Goal: Check status: Check status

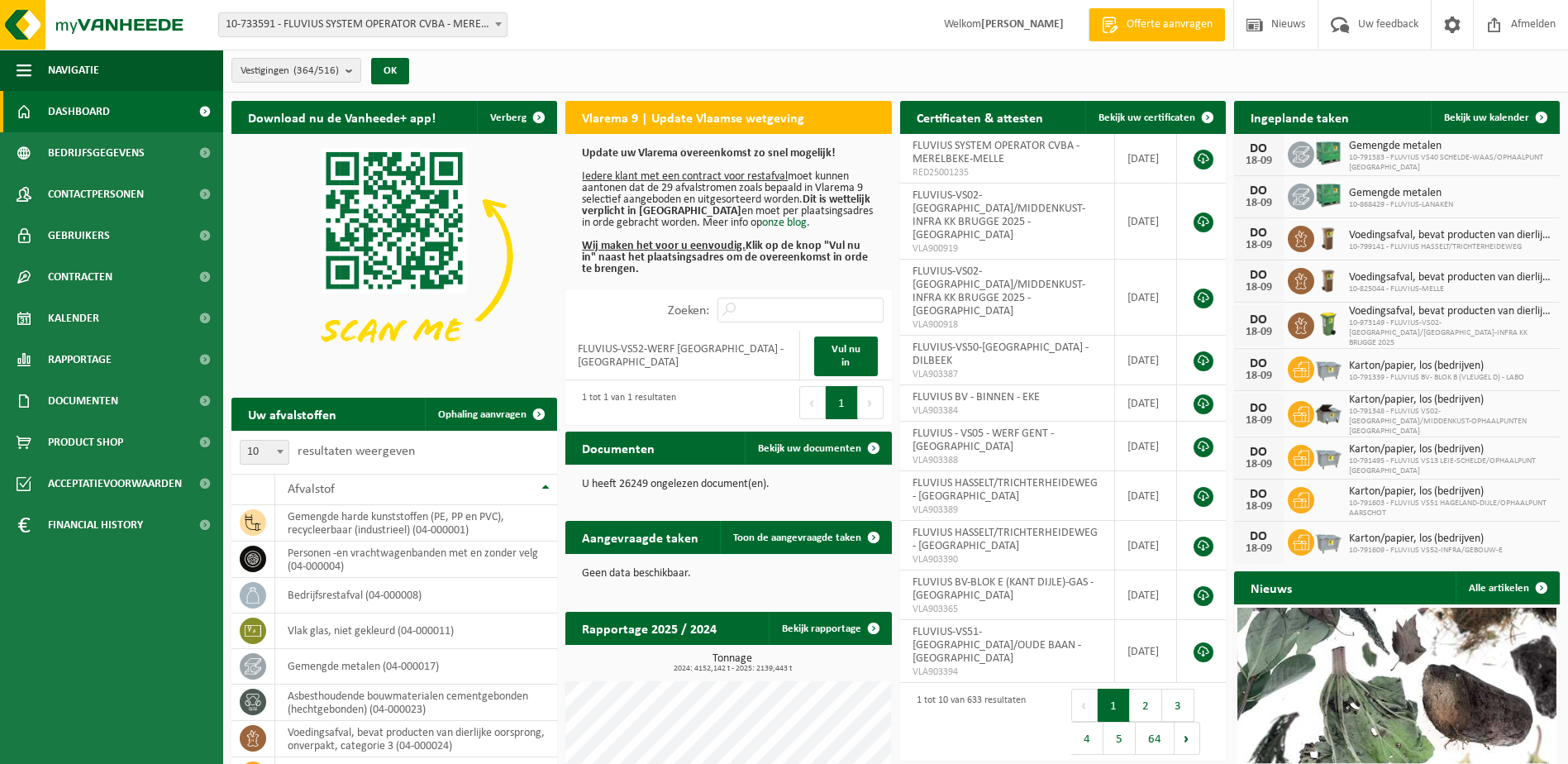
click at [488, 28] on span "10-733591 - FLUVIUS SYSTEM OPERATOR CVBA - MERELBEKE-MELLE" at bounding box center [363, 24] width 288 height 23
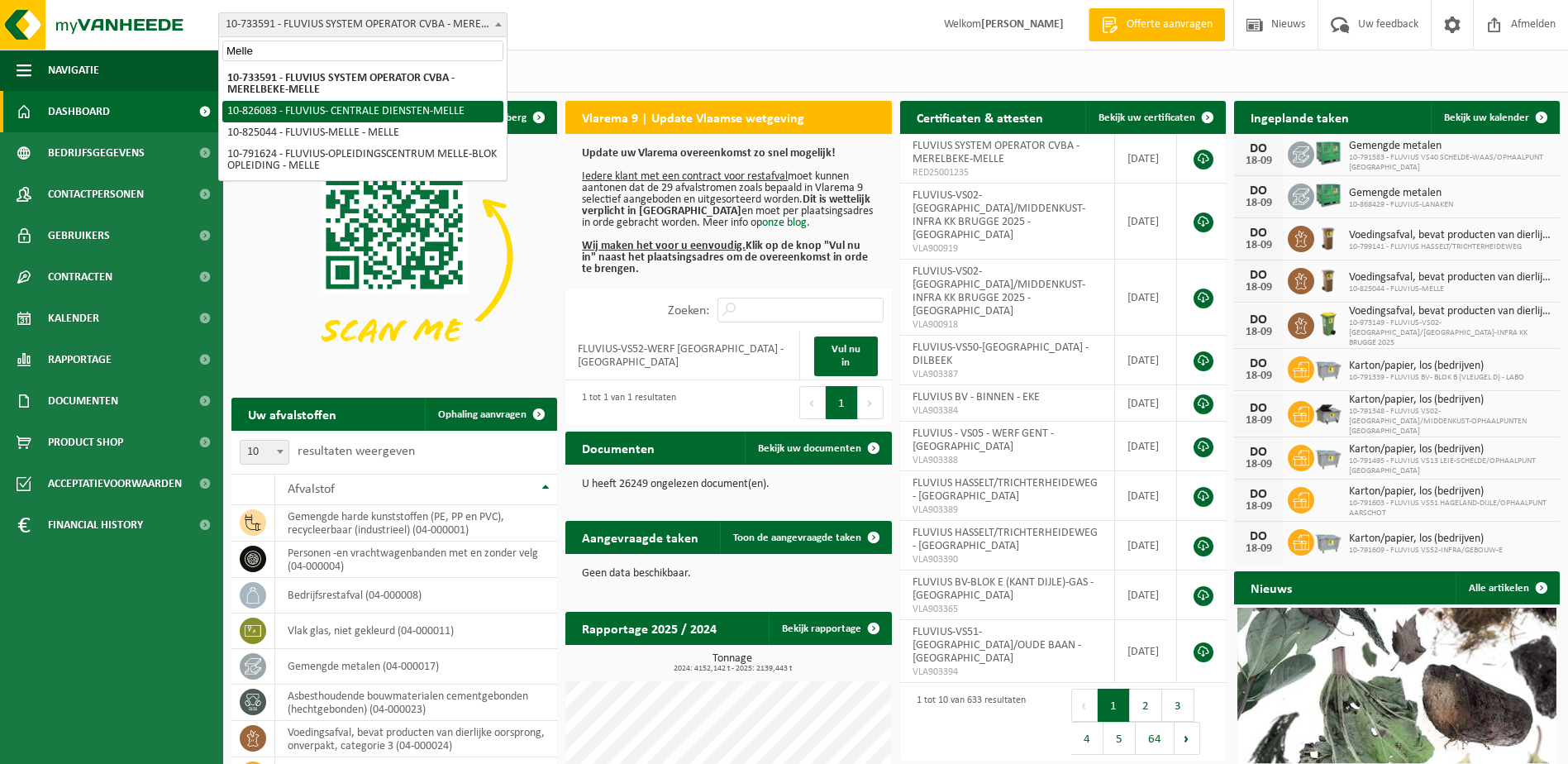
type input "Melle"
select select "85545"
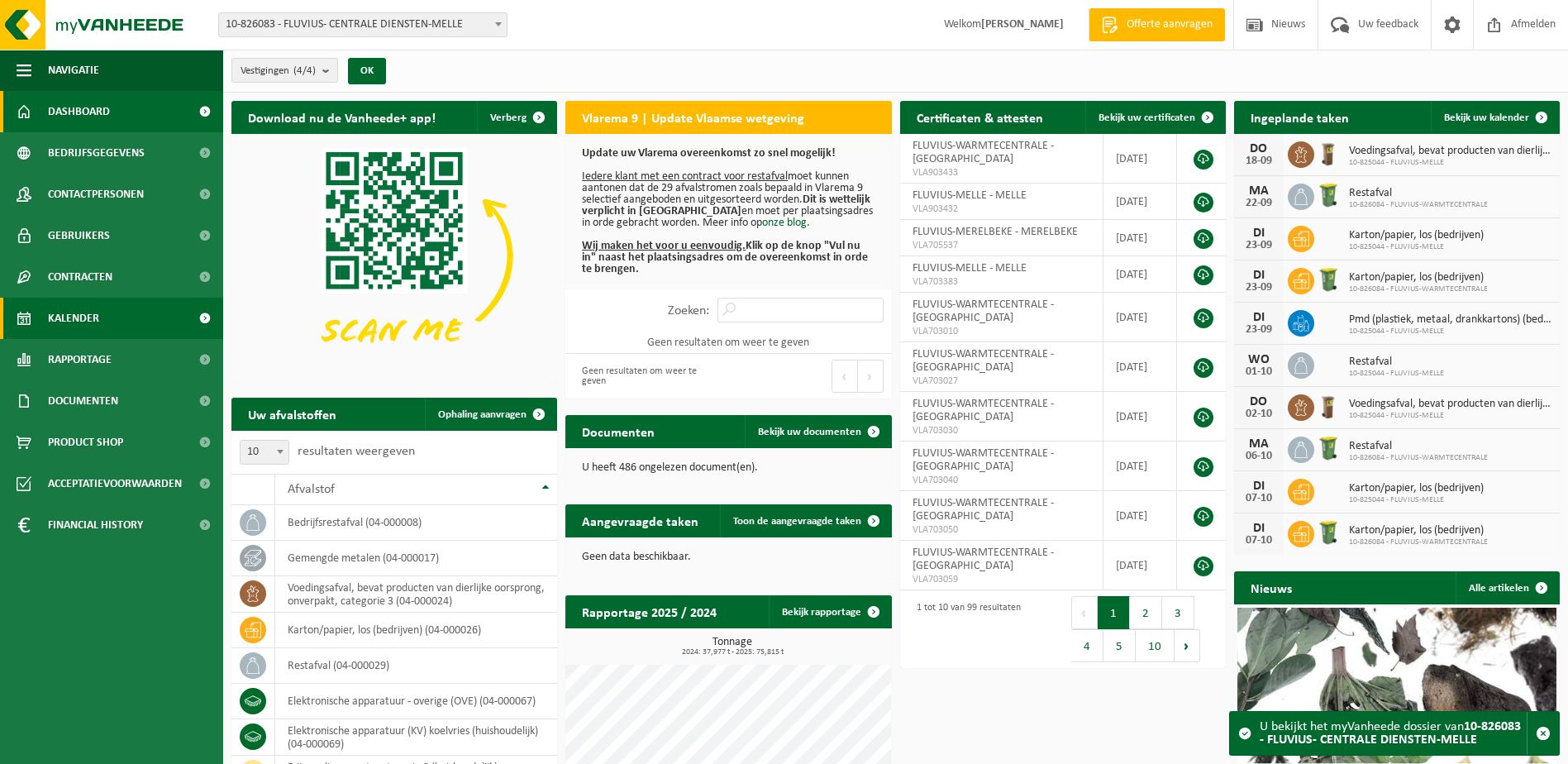
click at [77, 308] on span "Kalender" at bounding box center [73, 317] width 51 height 41
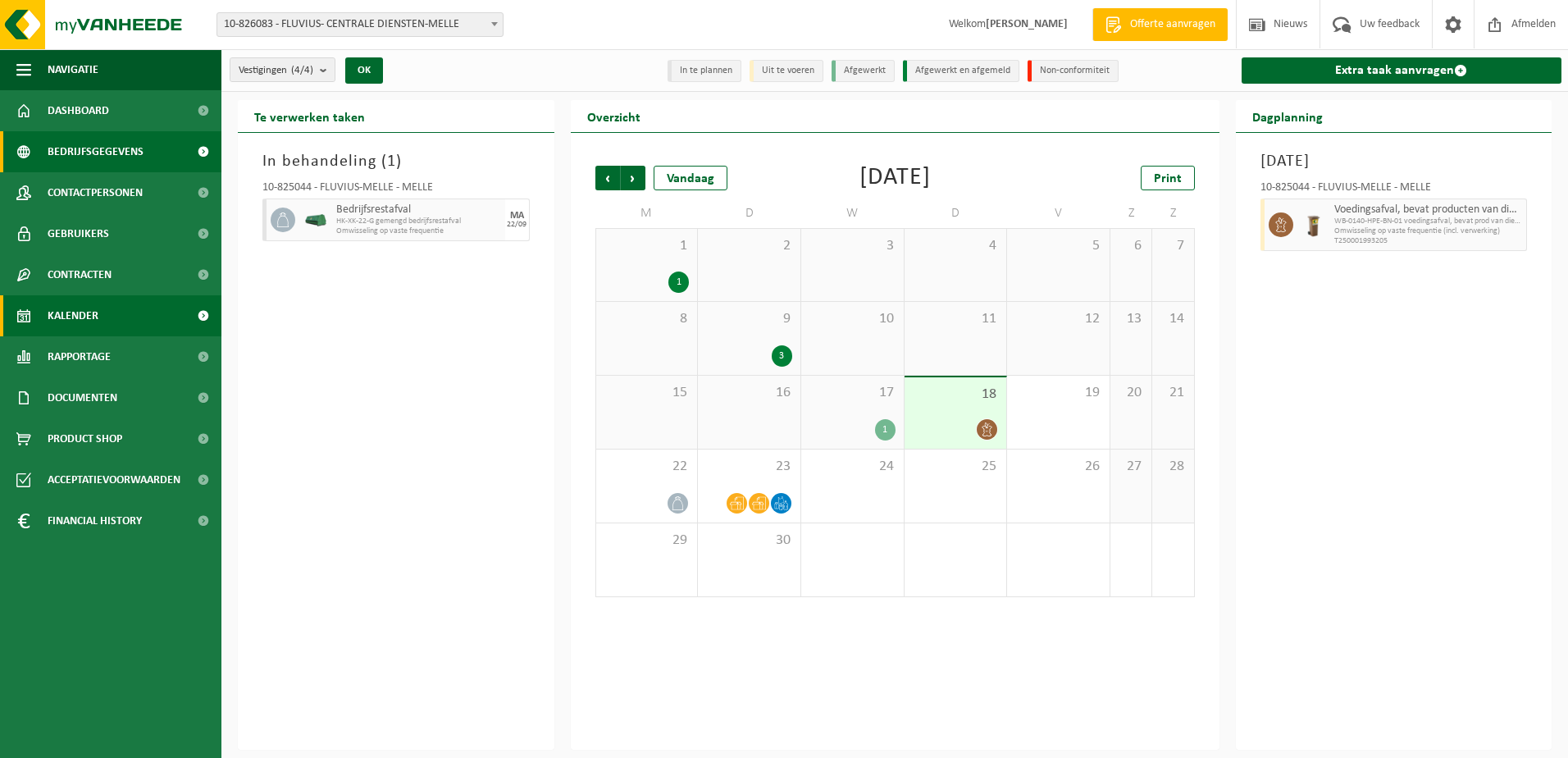
click at [112, 142] on span "Bedrijfsgegevens" at bounding box center [95, 151] width 96 height 41
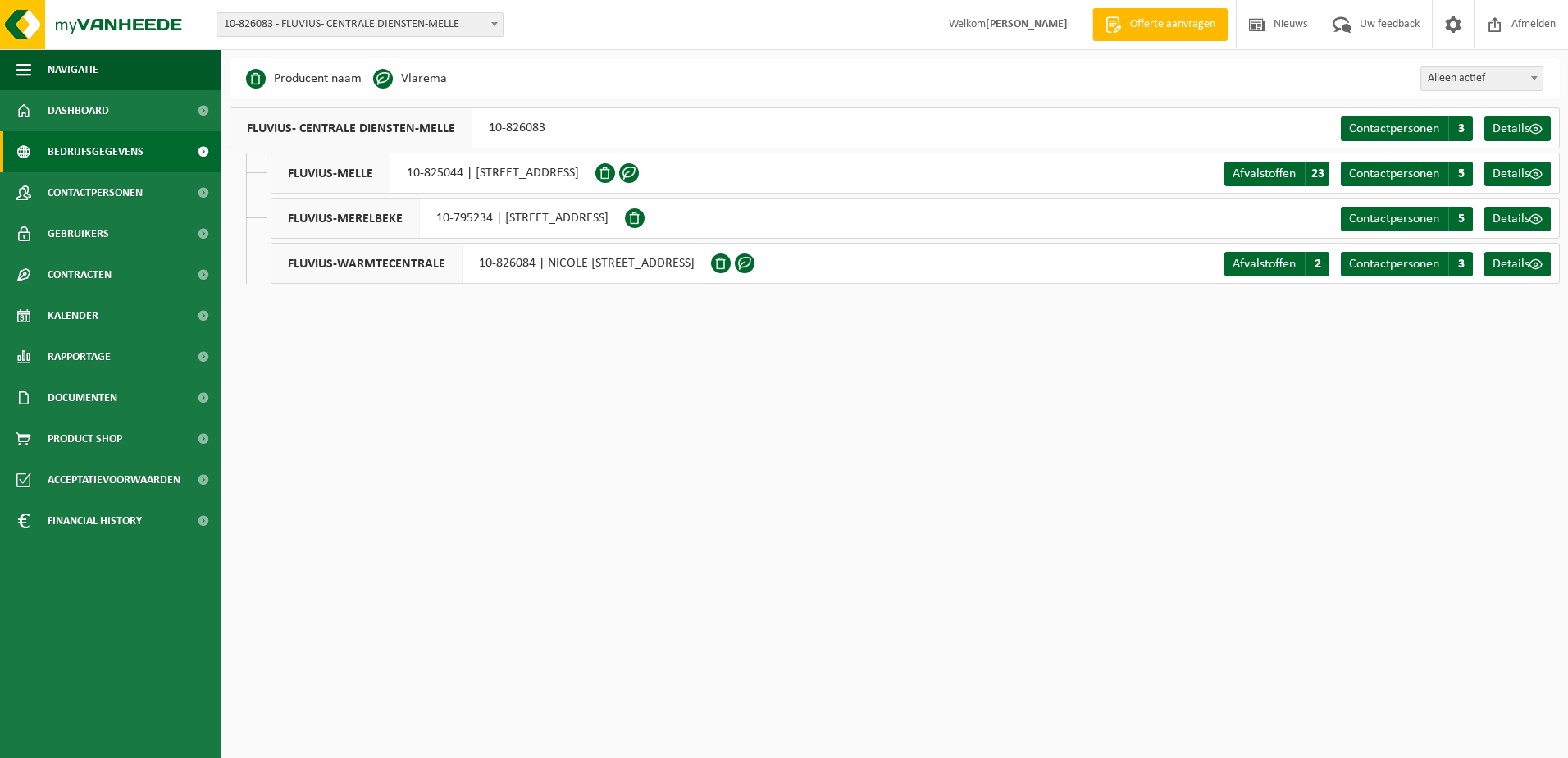
click at [452, 21] on span "10-826083 - FLUVIUS- CENTRALE DIENSTEN-MELLE" at bounding box center [360, 24] width 286 height 23
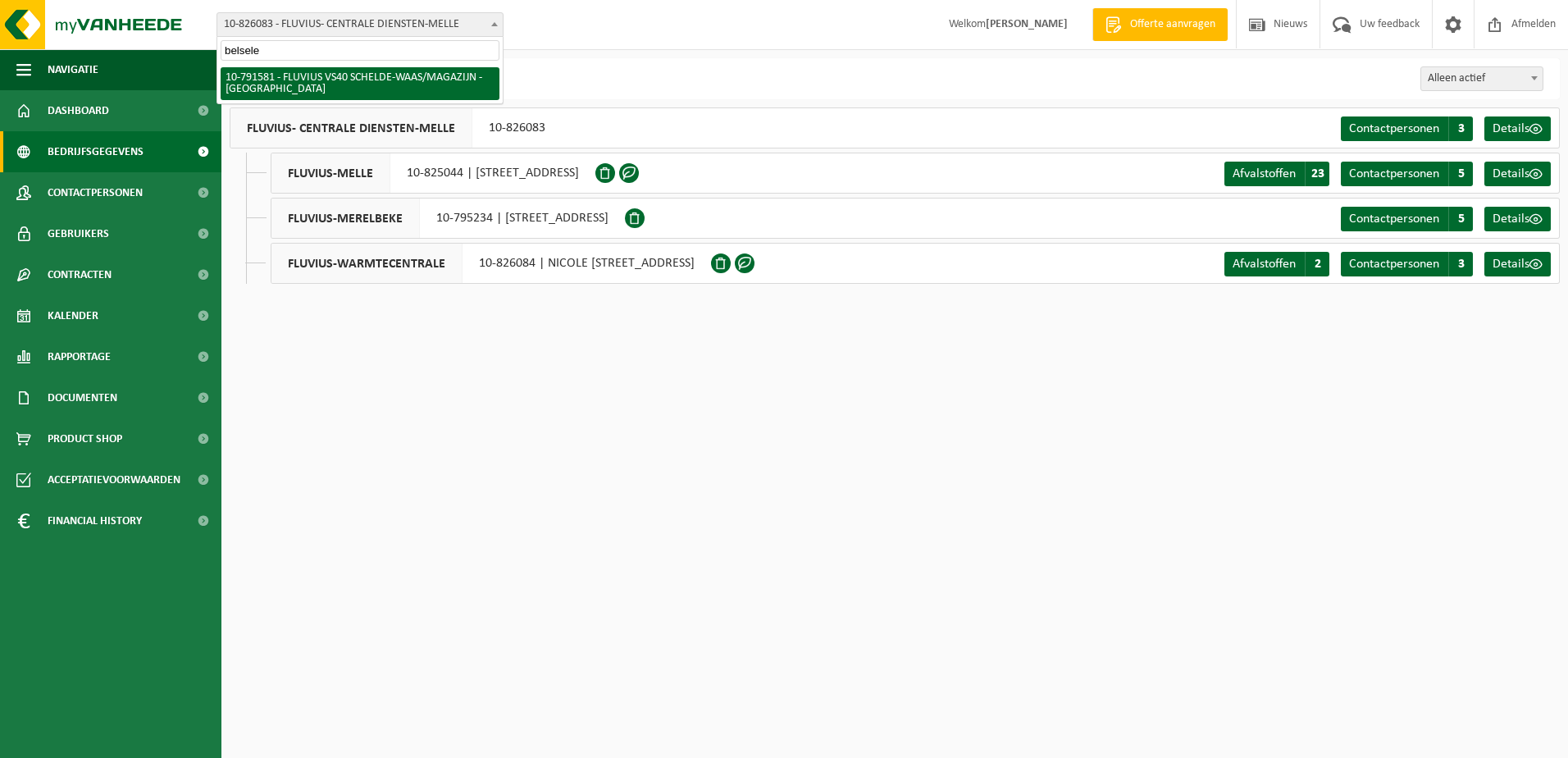
type input "belsele"
select select "30253"
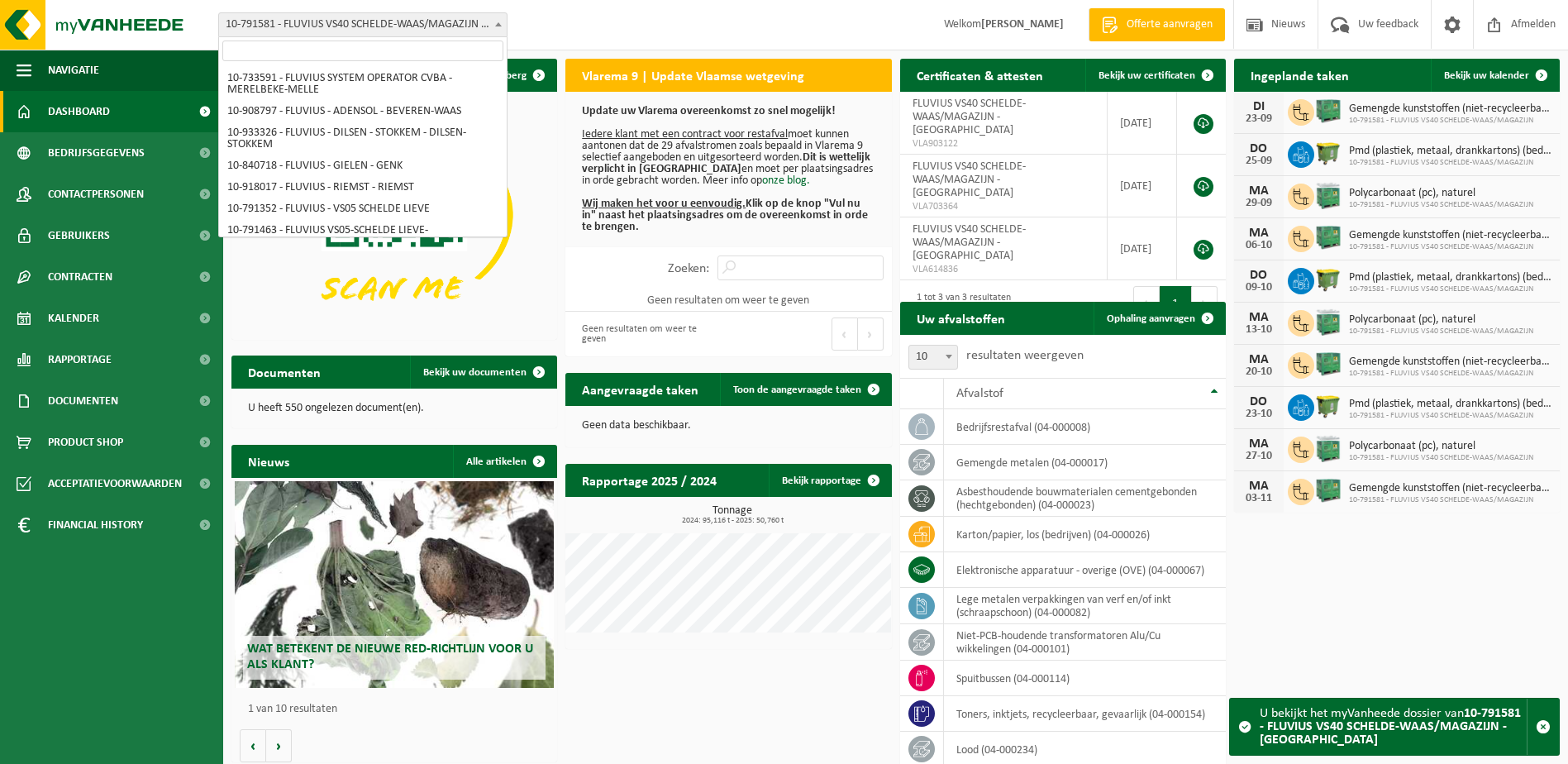
drag, startPoint x: 498, startPoint y: 18, endPoint x: 510, endPoint y: 12, distance: 12.9
click at [499, 18] on span at bounding box center [498, 23] width 17 height 21
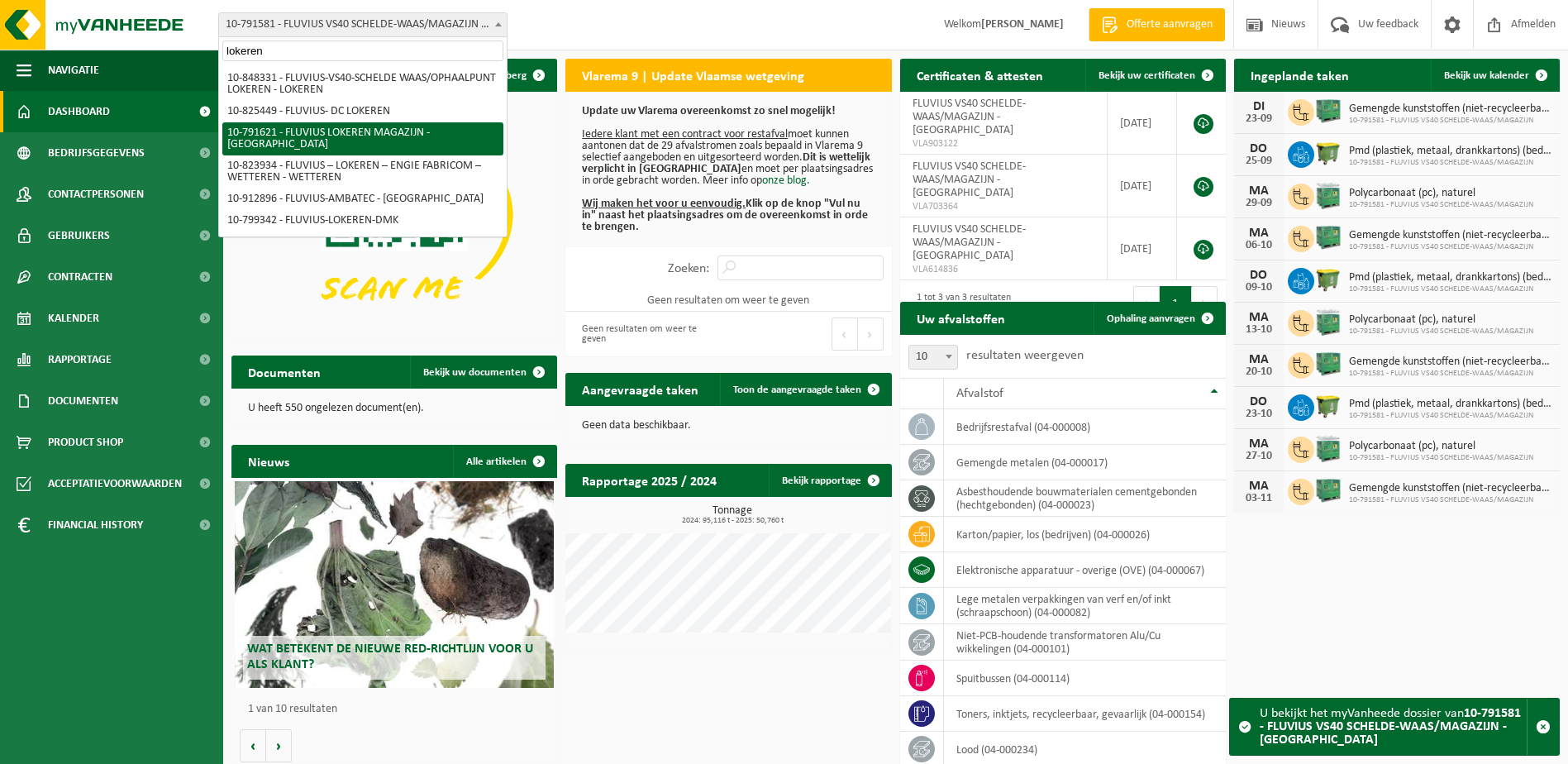
type input "lokeren"
select select "30279"
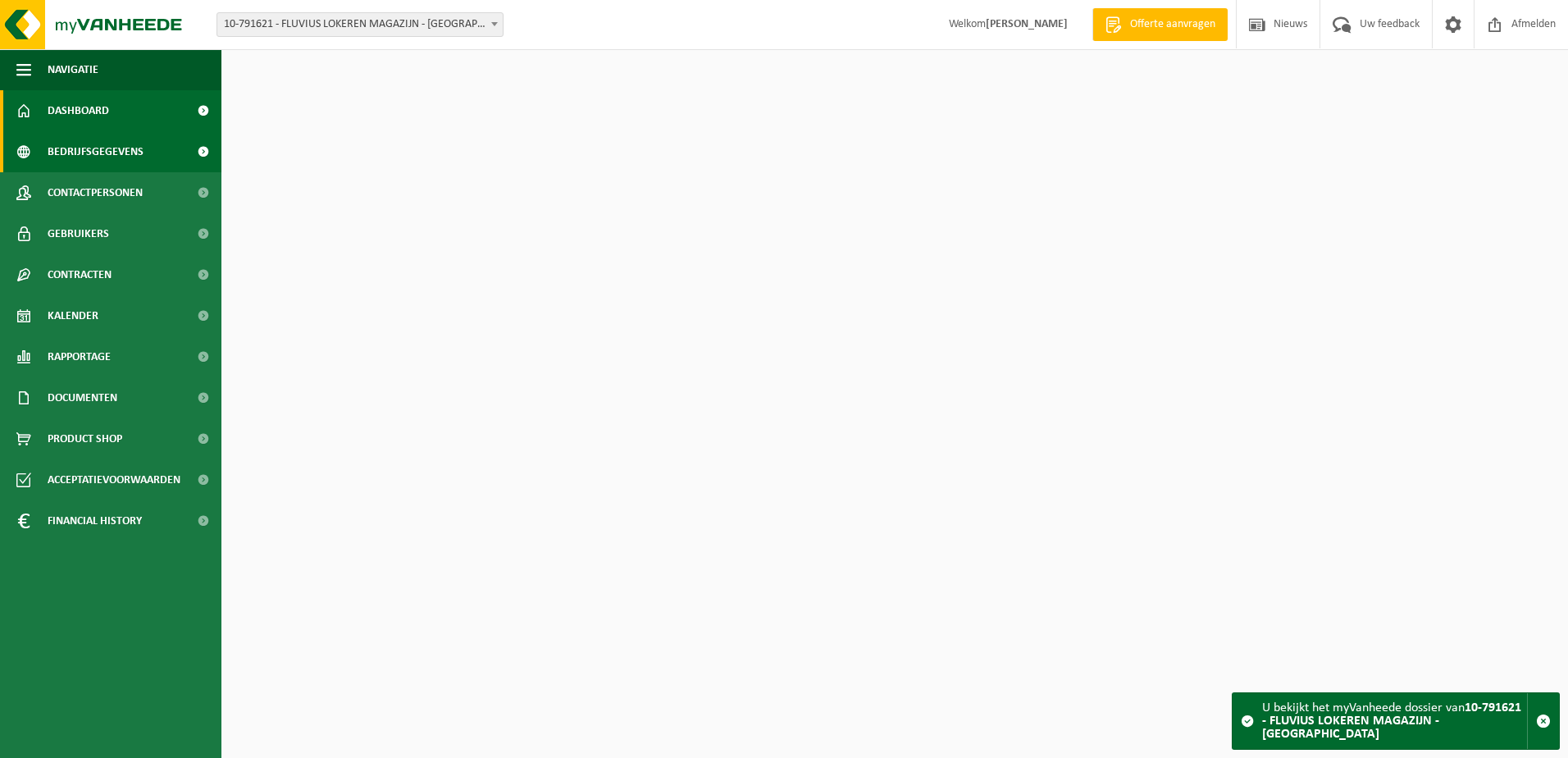
drag, startPoint x: 0, startPoint y: 0, endPoint x: 76, endPoint y: 153, distance: 170.8
click at [76, 153] on span "Bedrijfsgegevens" at bounding box center [95, 151] width 96 height 41
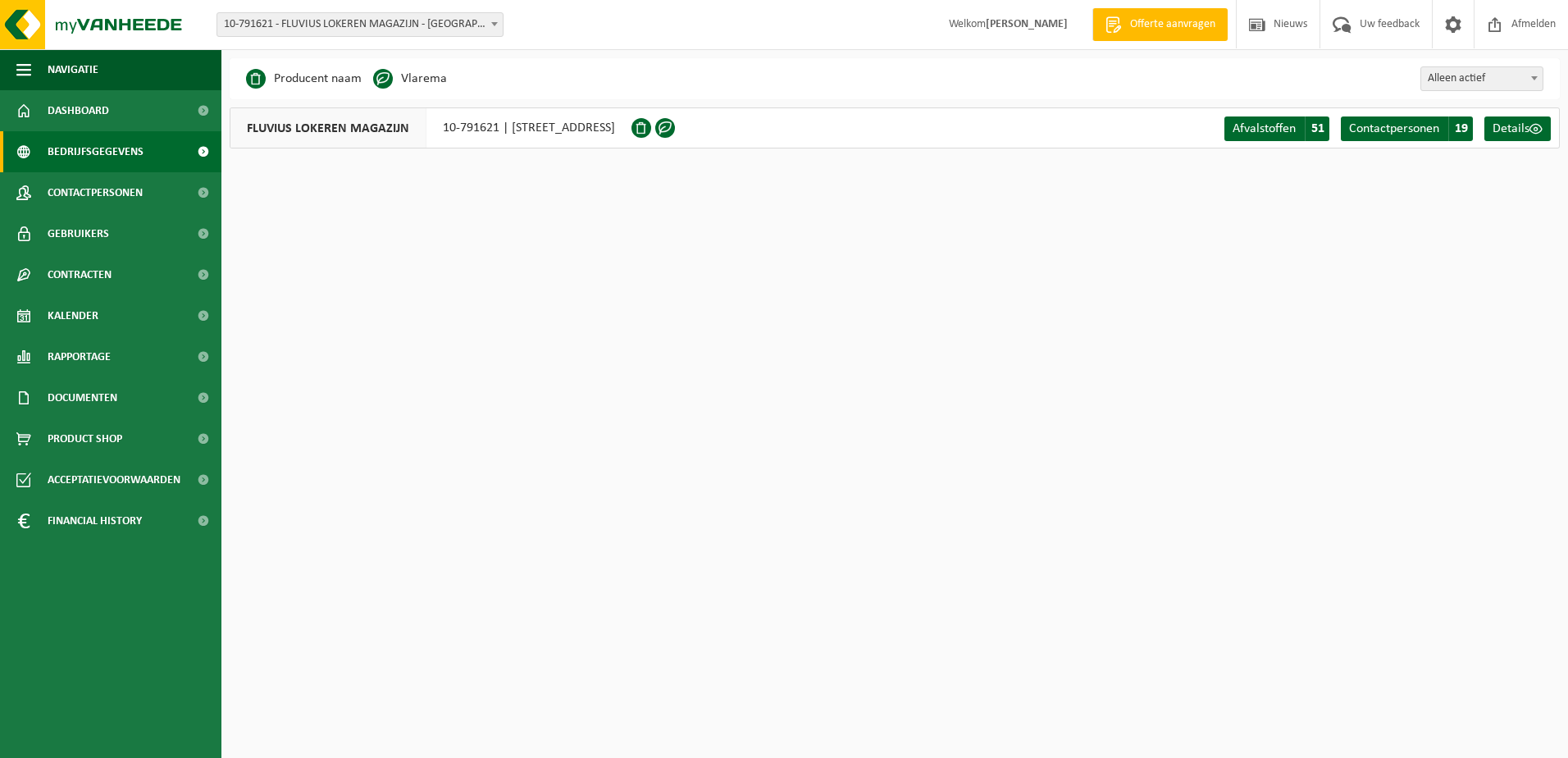
click at [432, 17] on span "10-791621 - FLUVIUS LOKEREN MAGAZIJN - [GEOGRAPHIC_DATA]" at bounding box center [360, 24] width 286 height 23
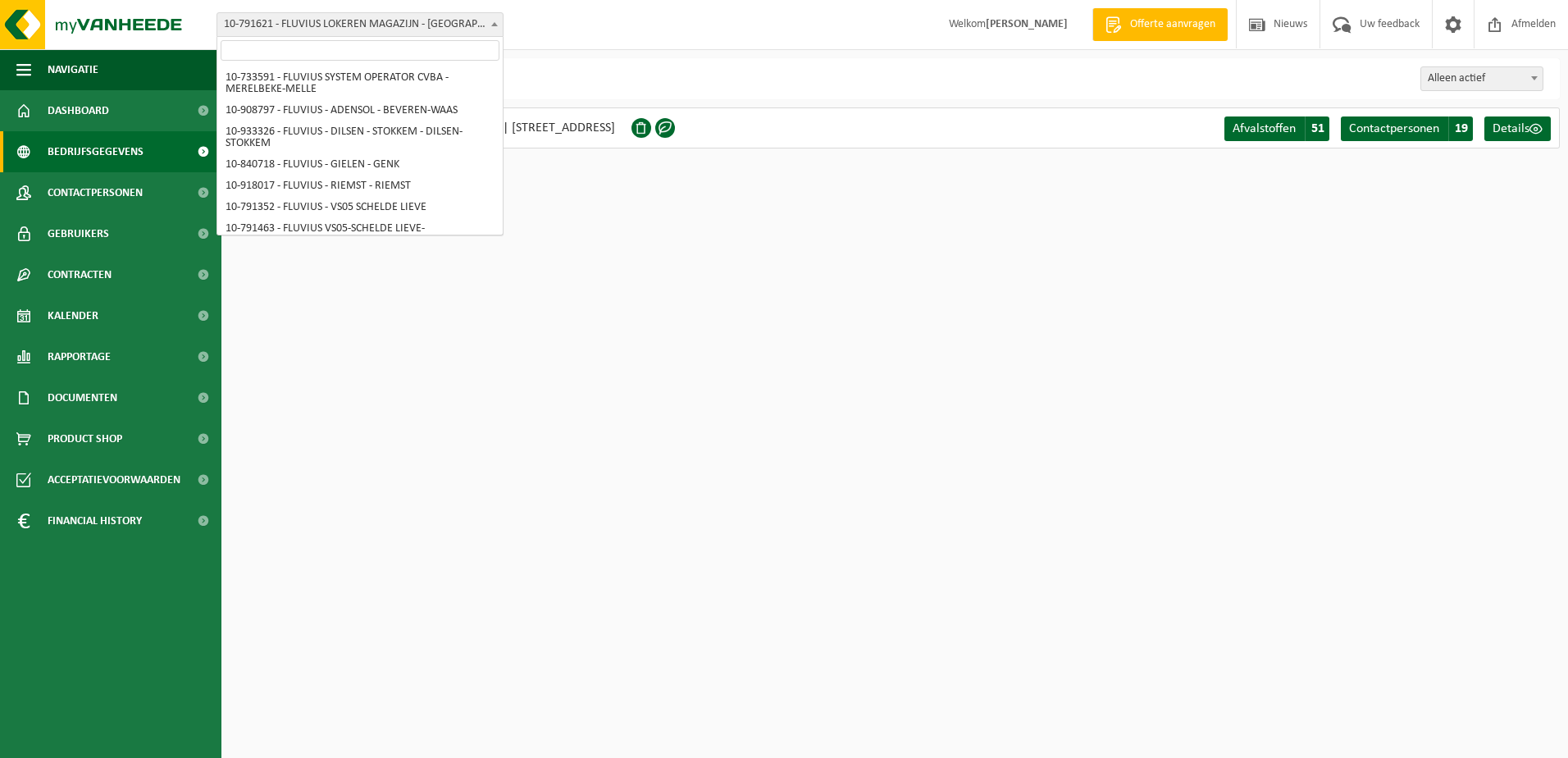
scroll to position [8863, 0]
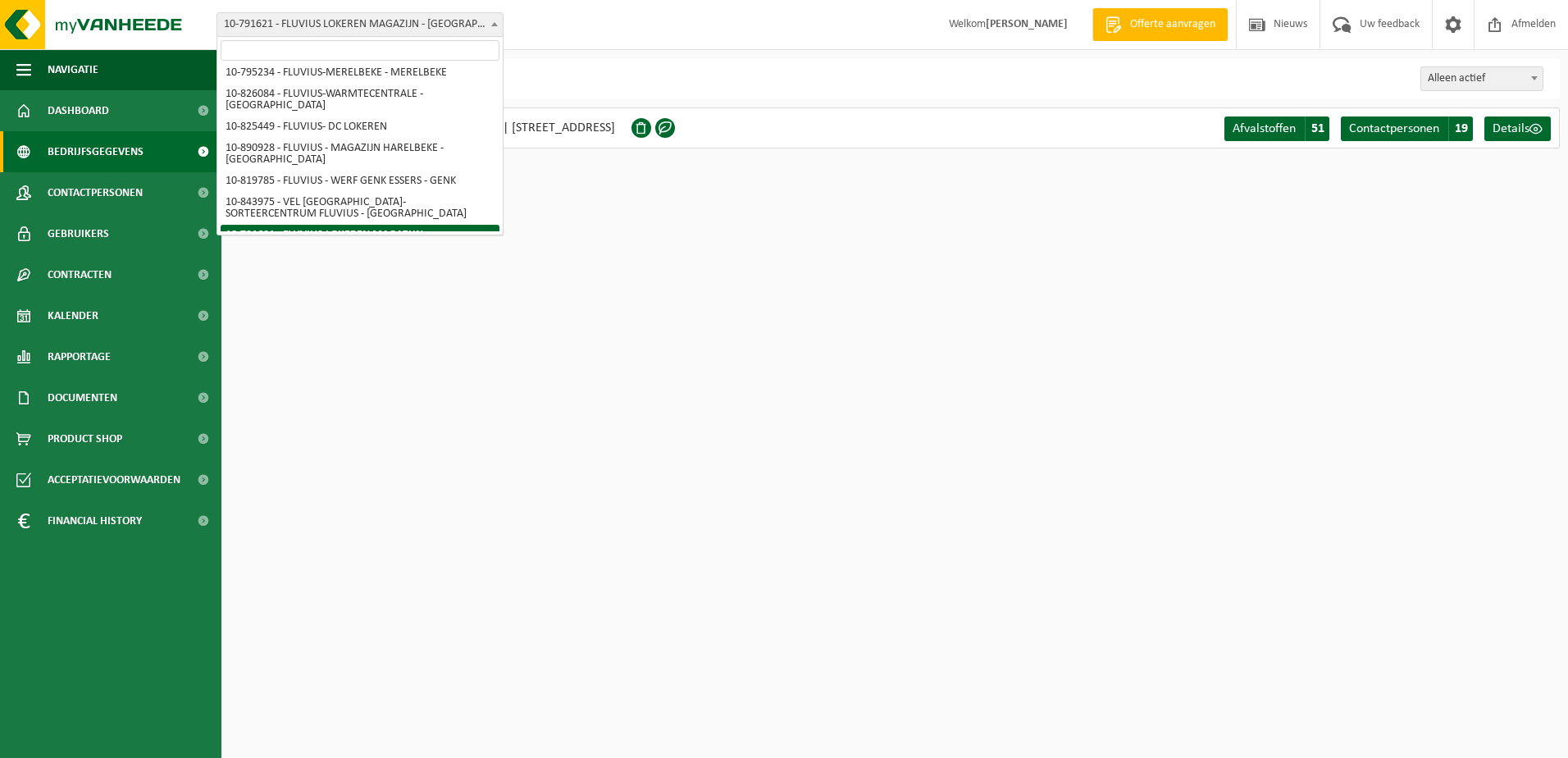
click at [407, 51] on input "search" at bounding box center [359, 50] width 279 height 21
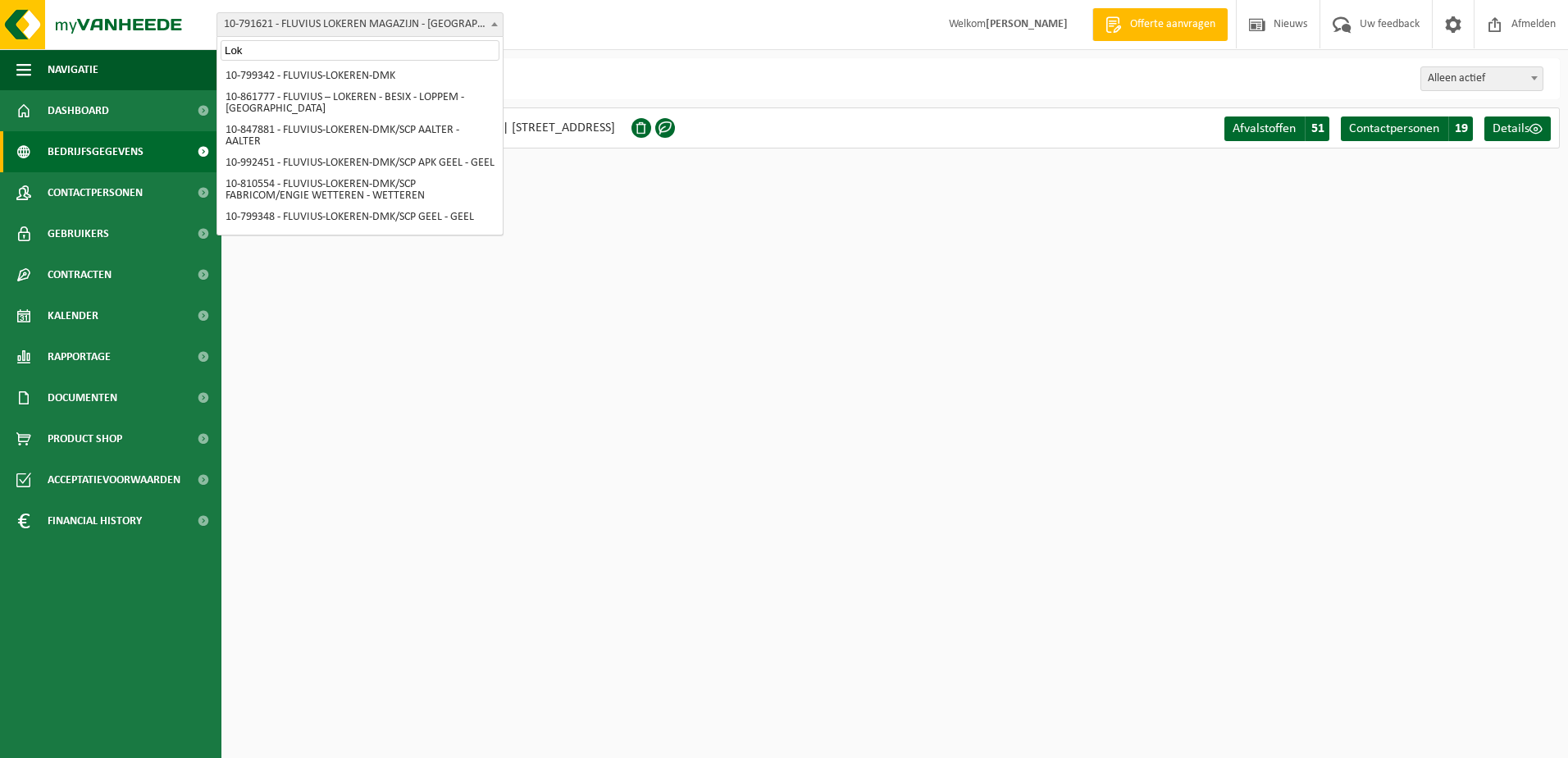
scroll to position [0, 0]
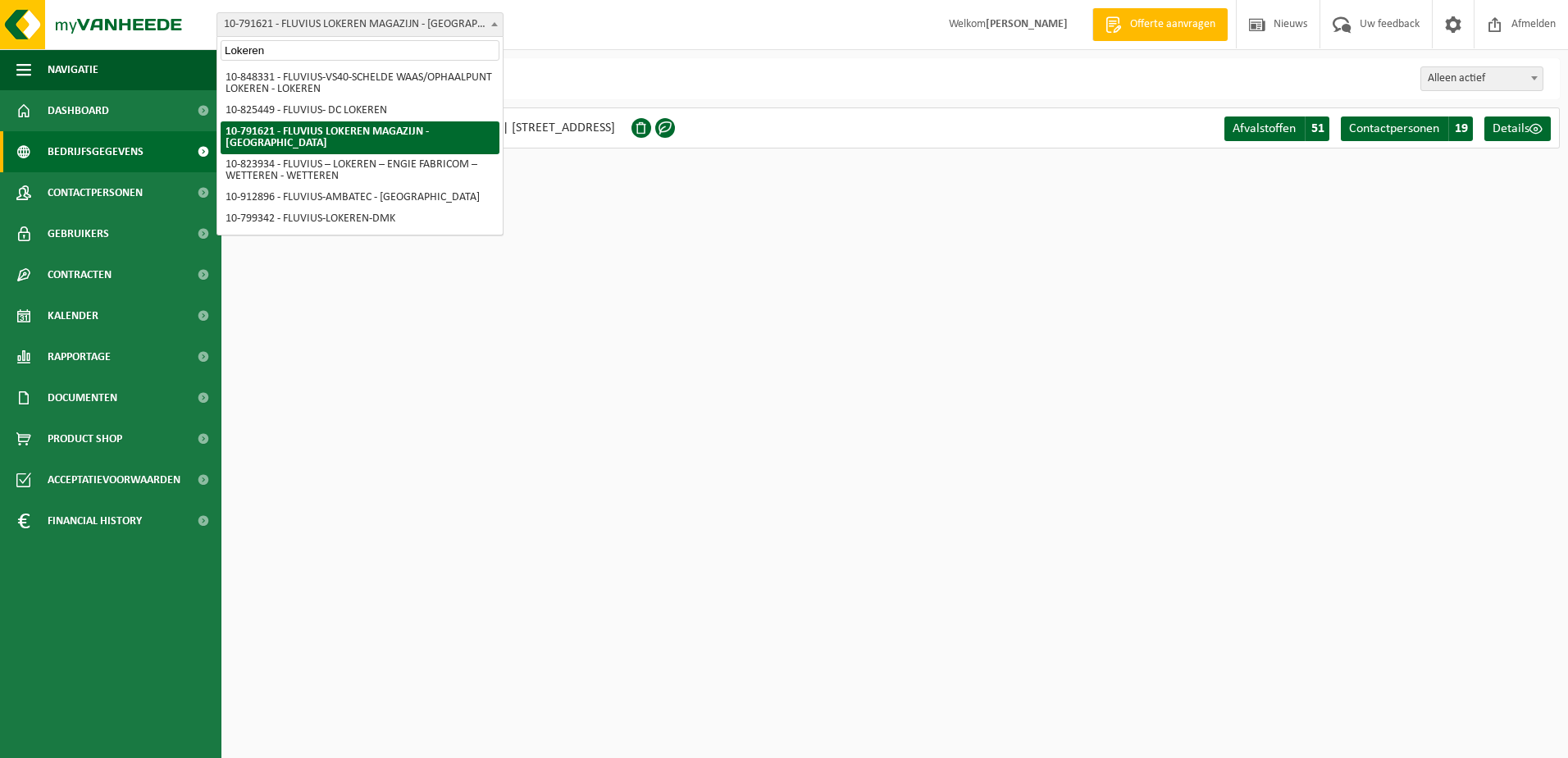
type input "Lokeren"
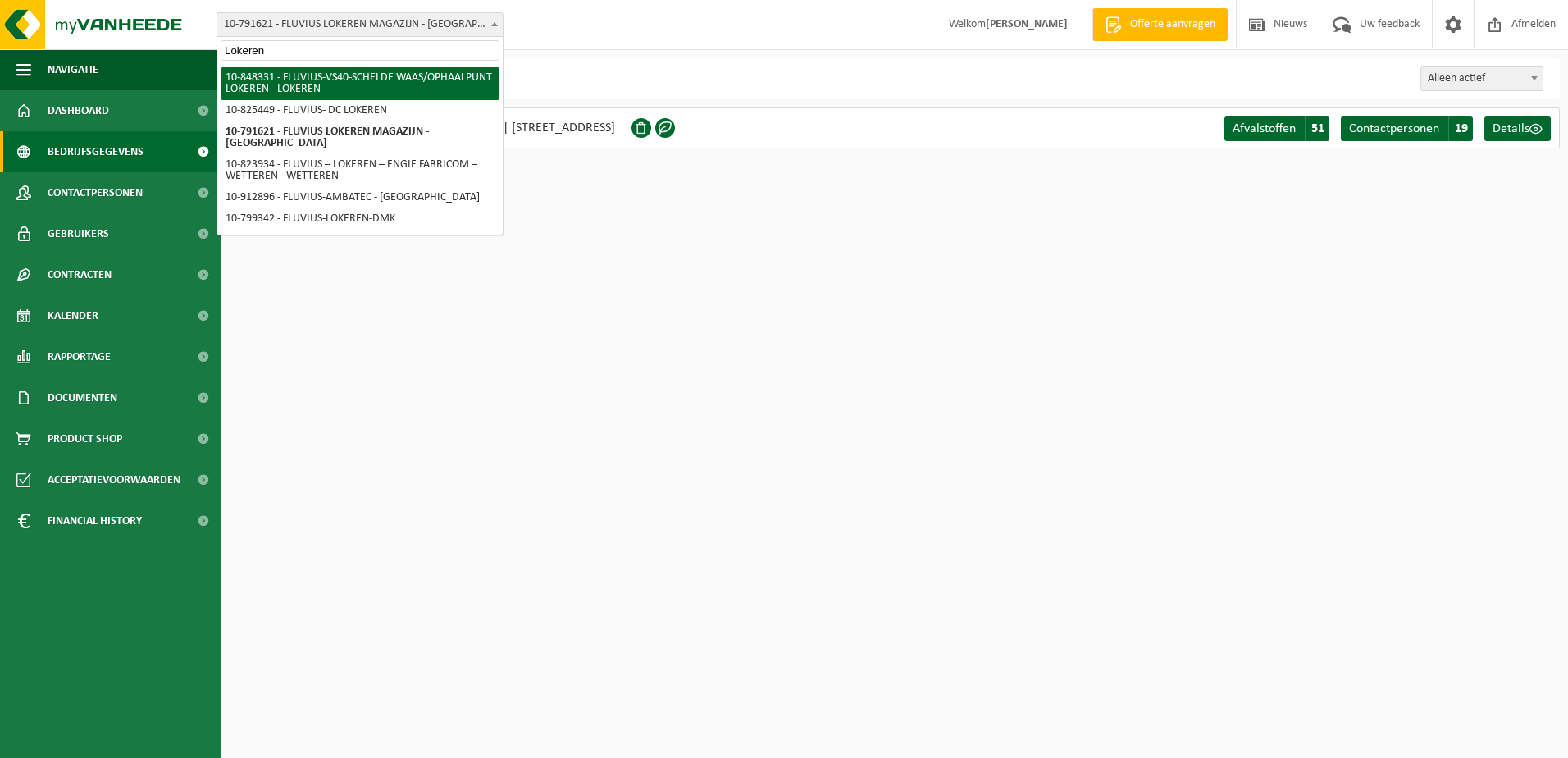
select select "95431"
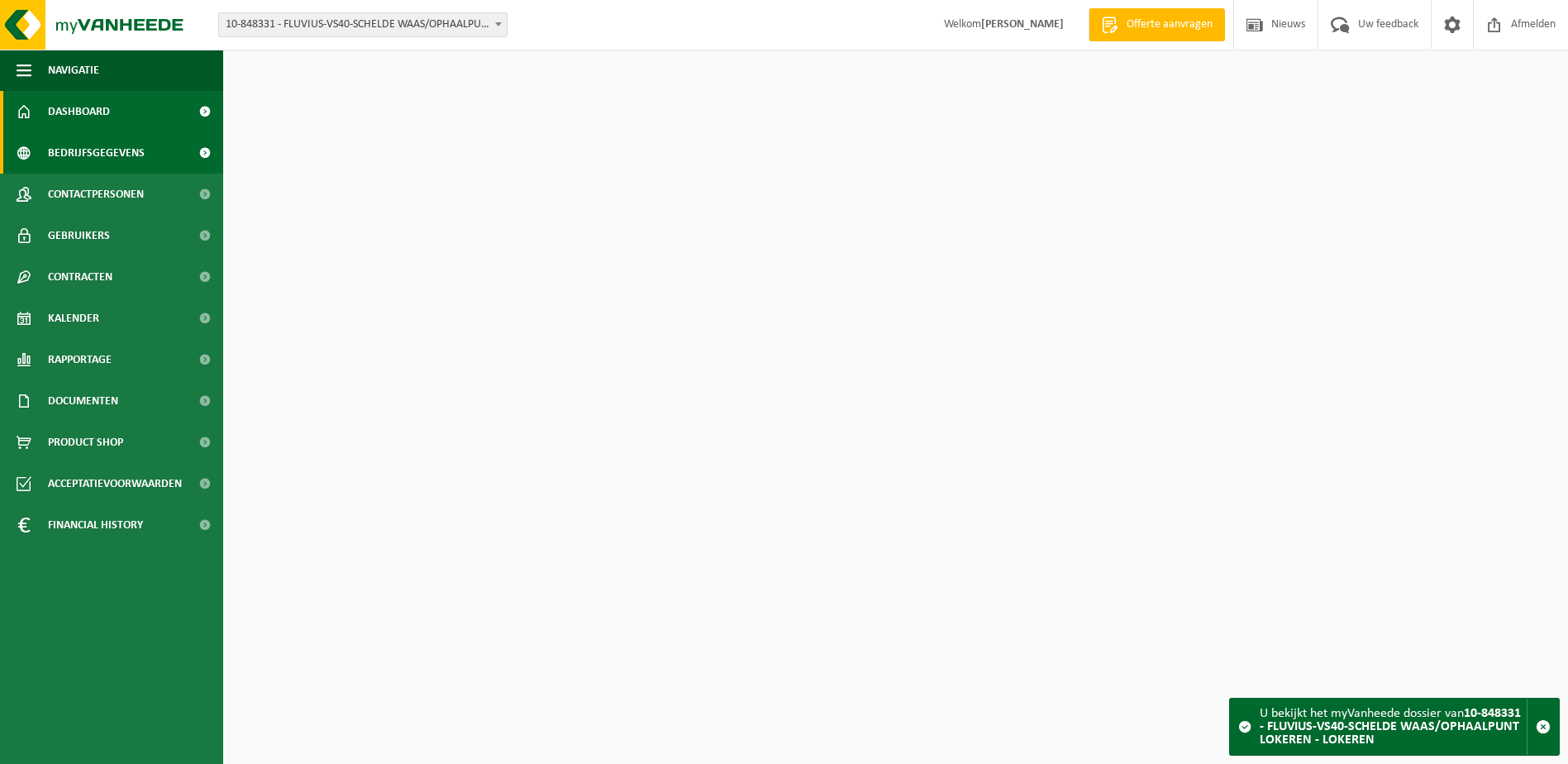
click at [97, 149] on span "Bedrijfsgegevens" at bounding box center [96, 152] width 97 height 41
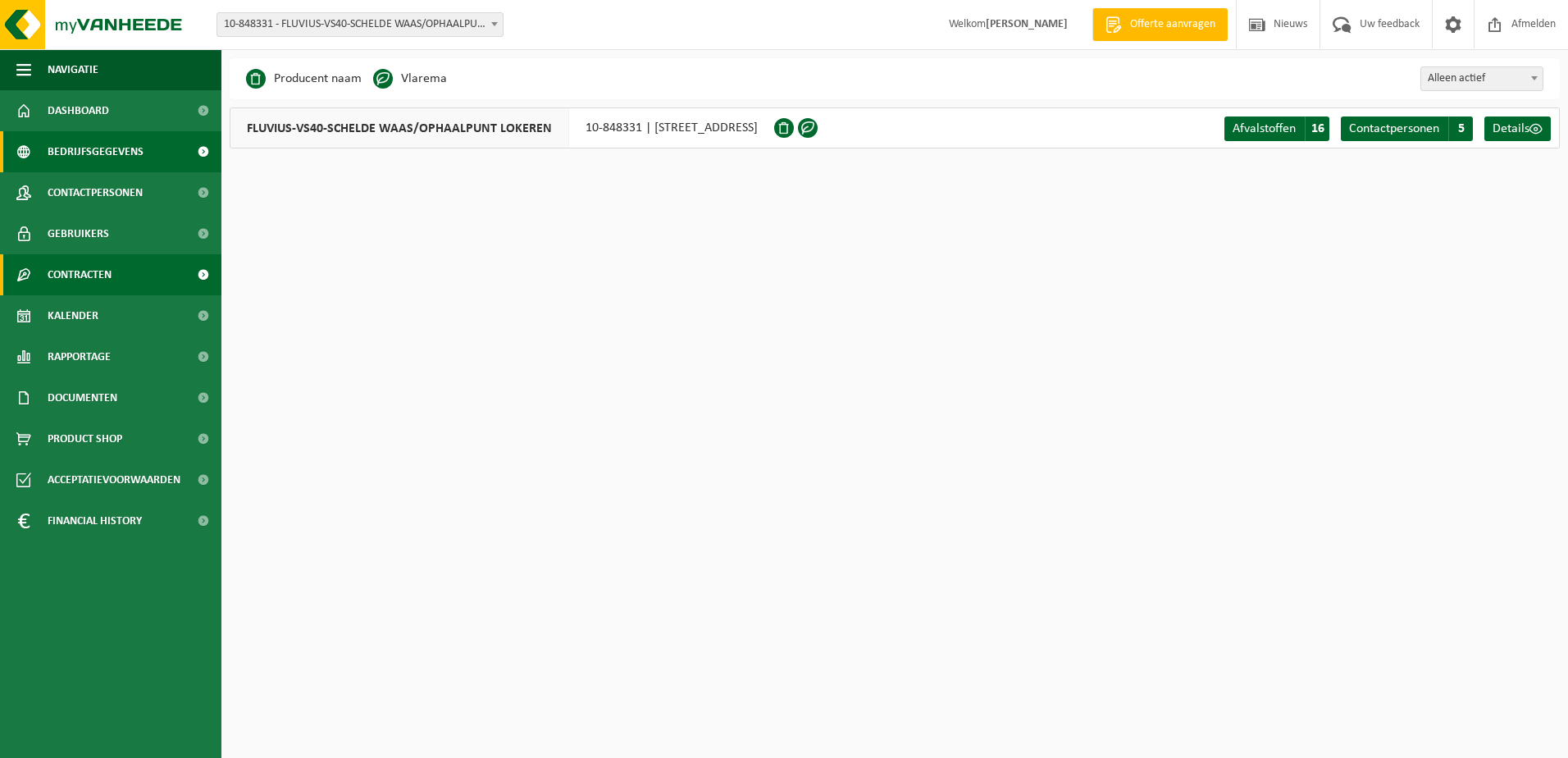
click at [92, 261] on span "Contracten" at bounding box center [79, 274] width 64 height 41
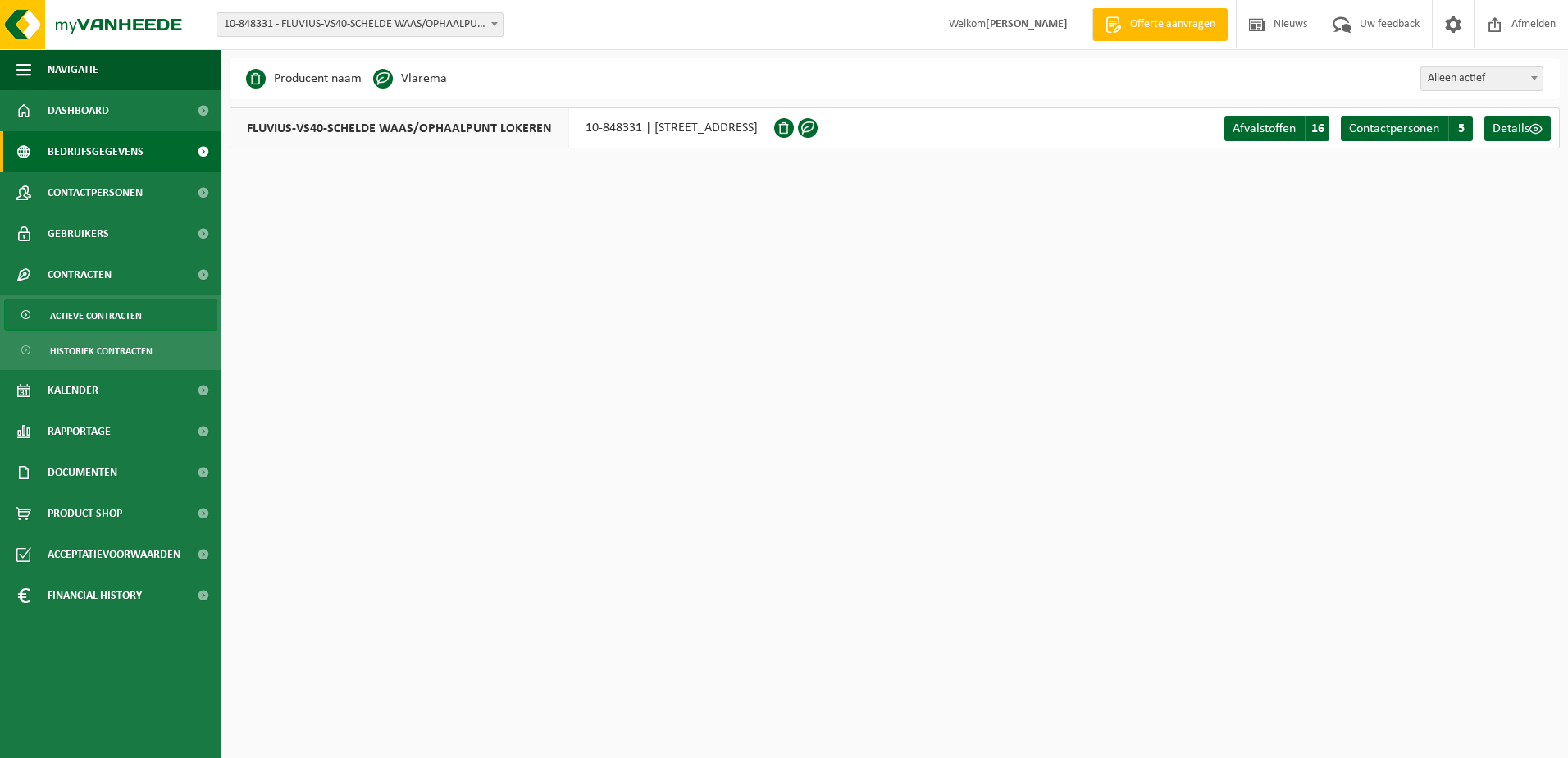
click at [97, 323] on span "Actieve contracten" at bounding box center [95, 315] width 92 height 31
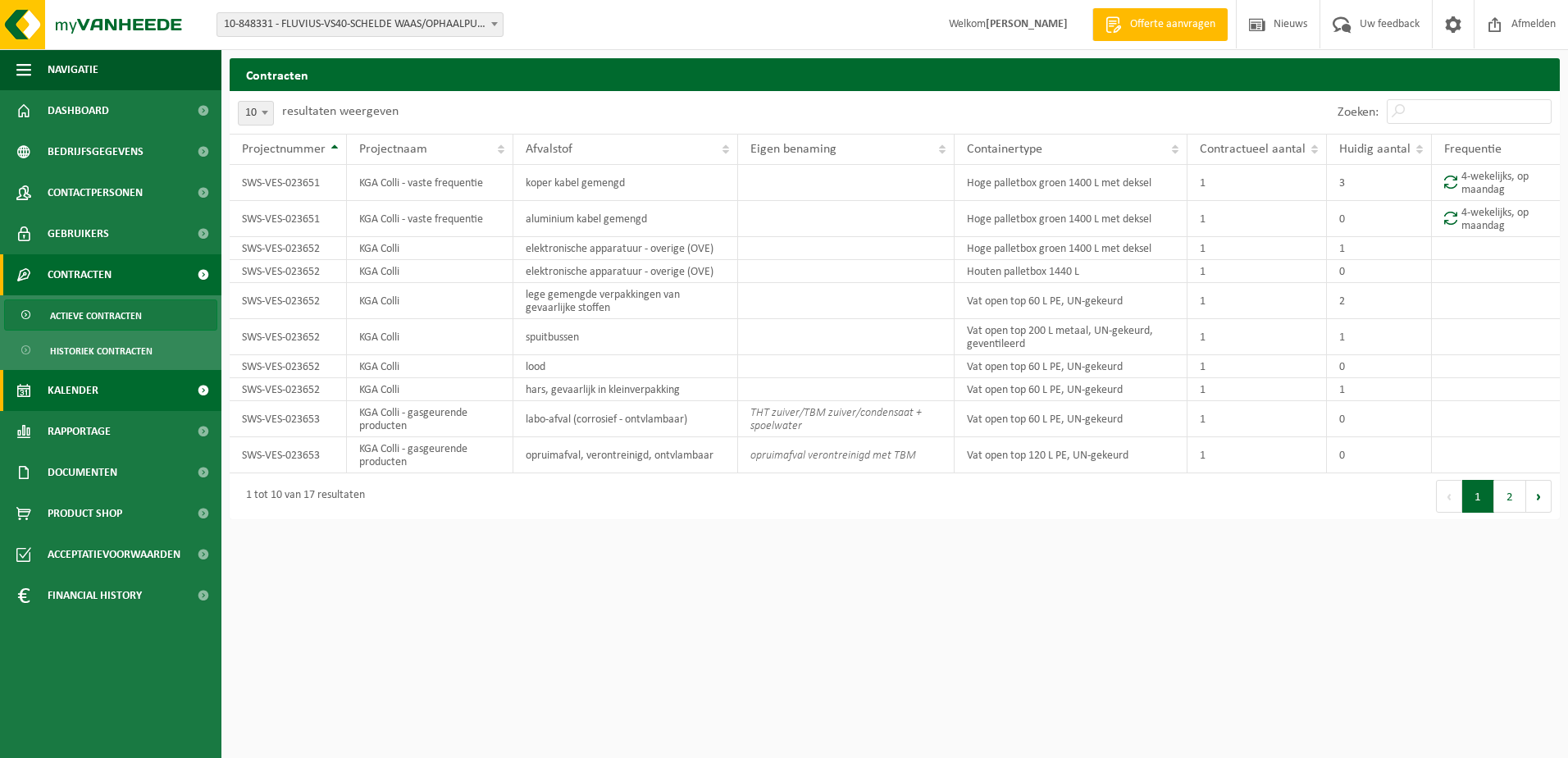
click at [79, 399] on span "Kalender" at bounding box center [72, 390] width 51 height 41
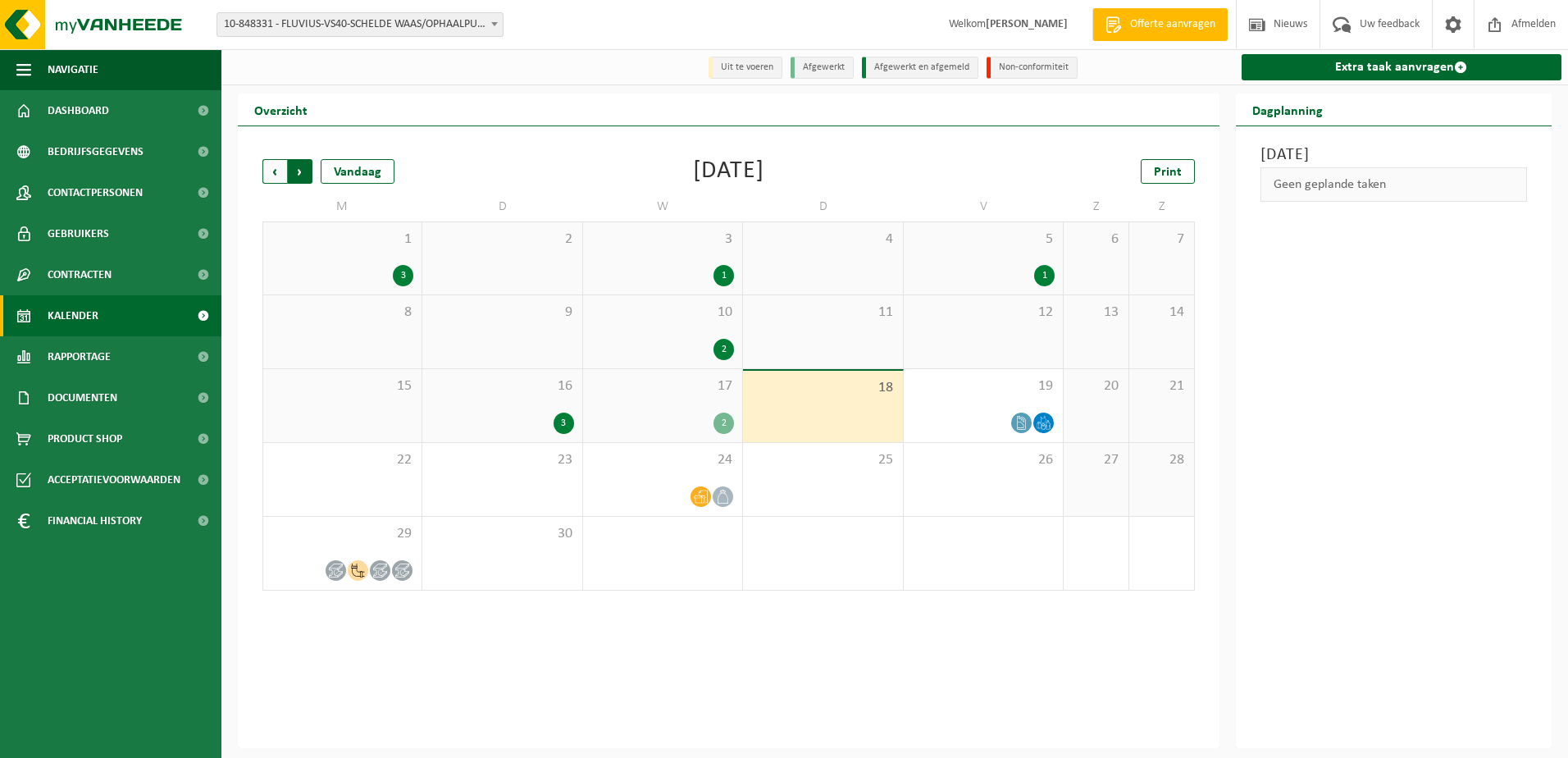
click at [279, 177] on span "Vorige" at bounding box center [274, 171] width 25 height 25
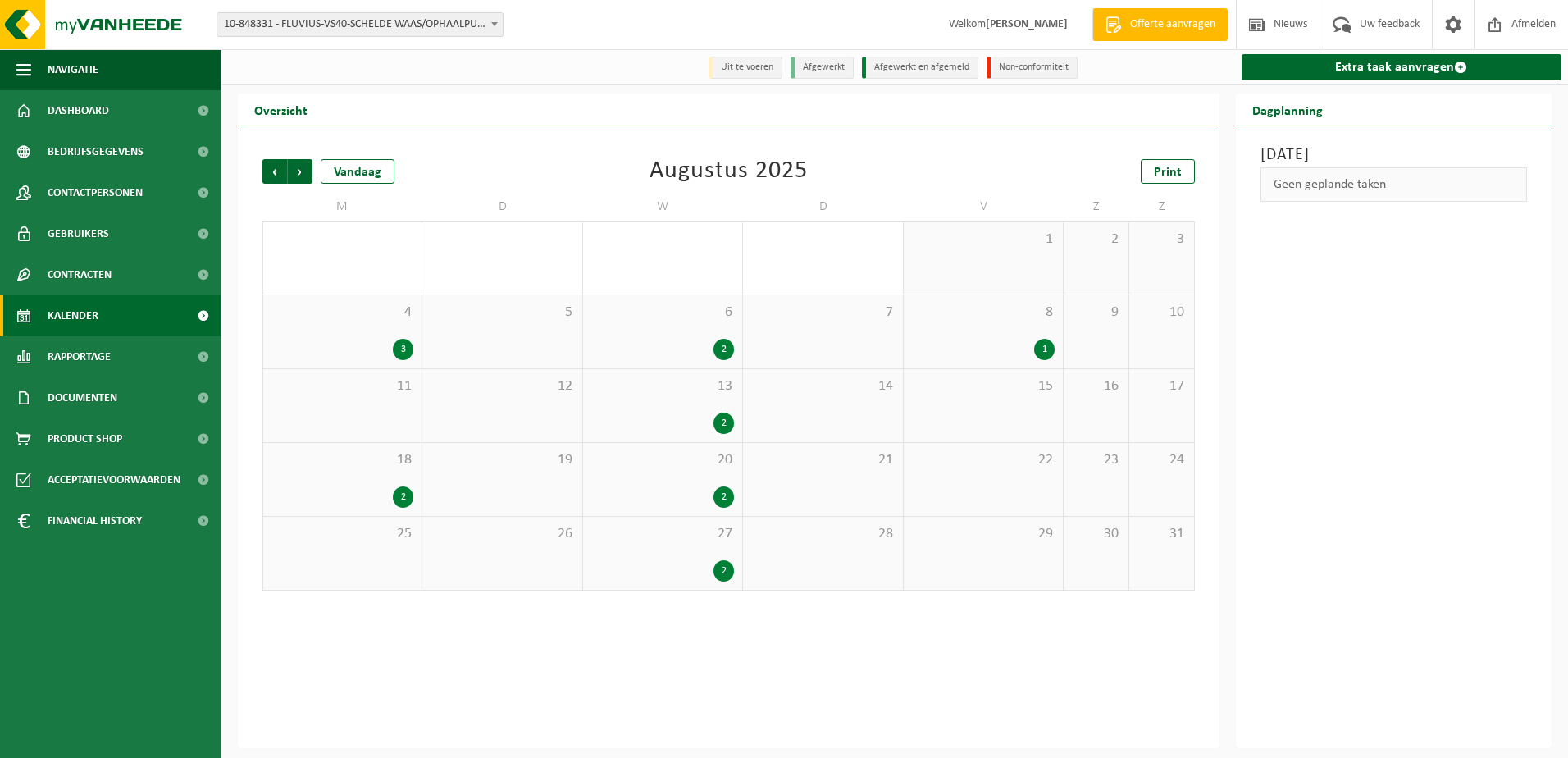
click at [380, 336] on div "4 3" at bounding box center [341, 331] width 158 height 73
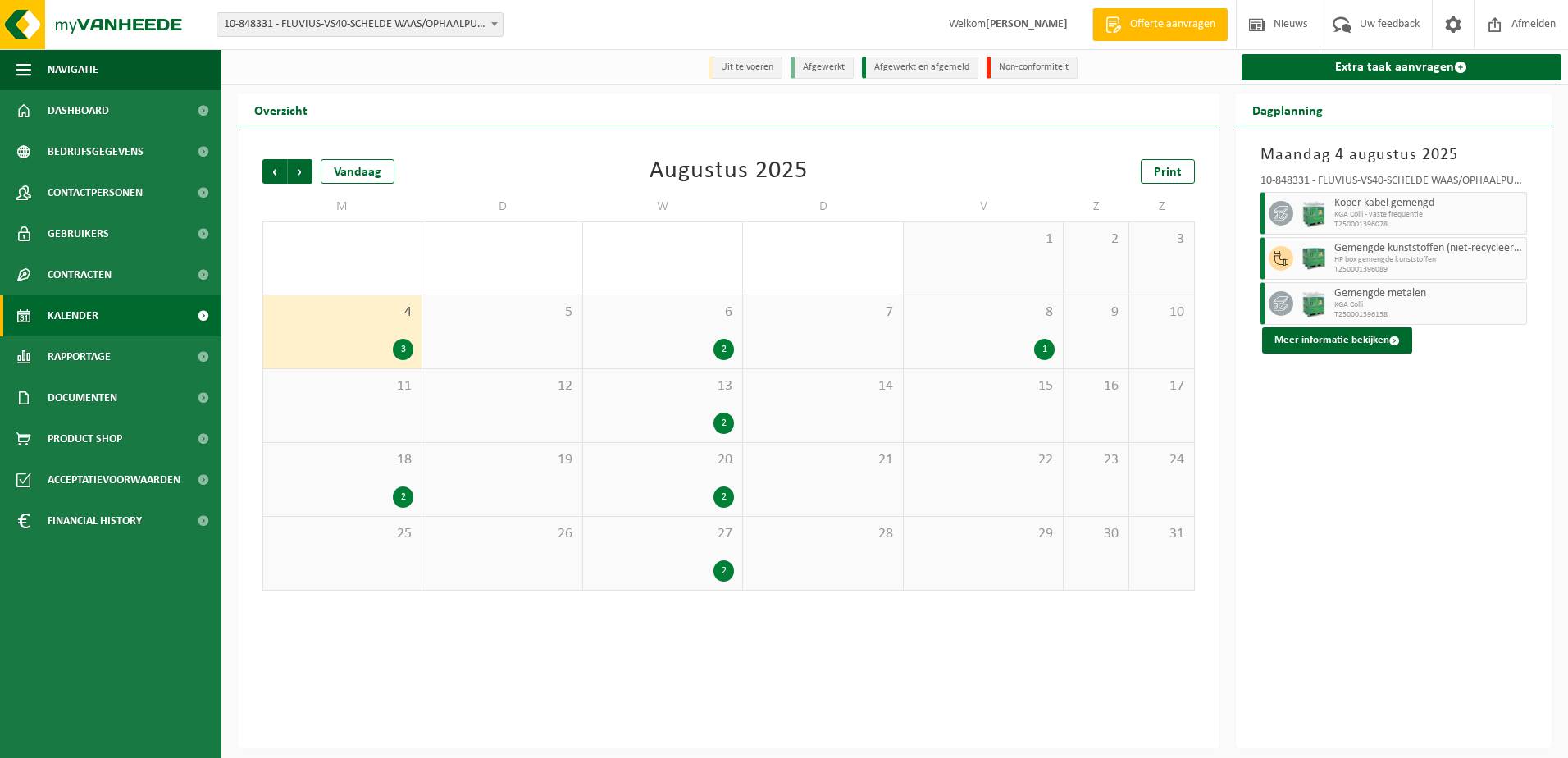
click at [664, 349] on div "2" at bounding box center [663, 348] width 143 height 21
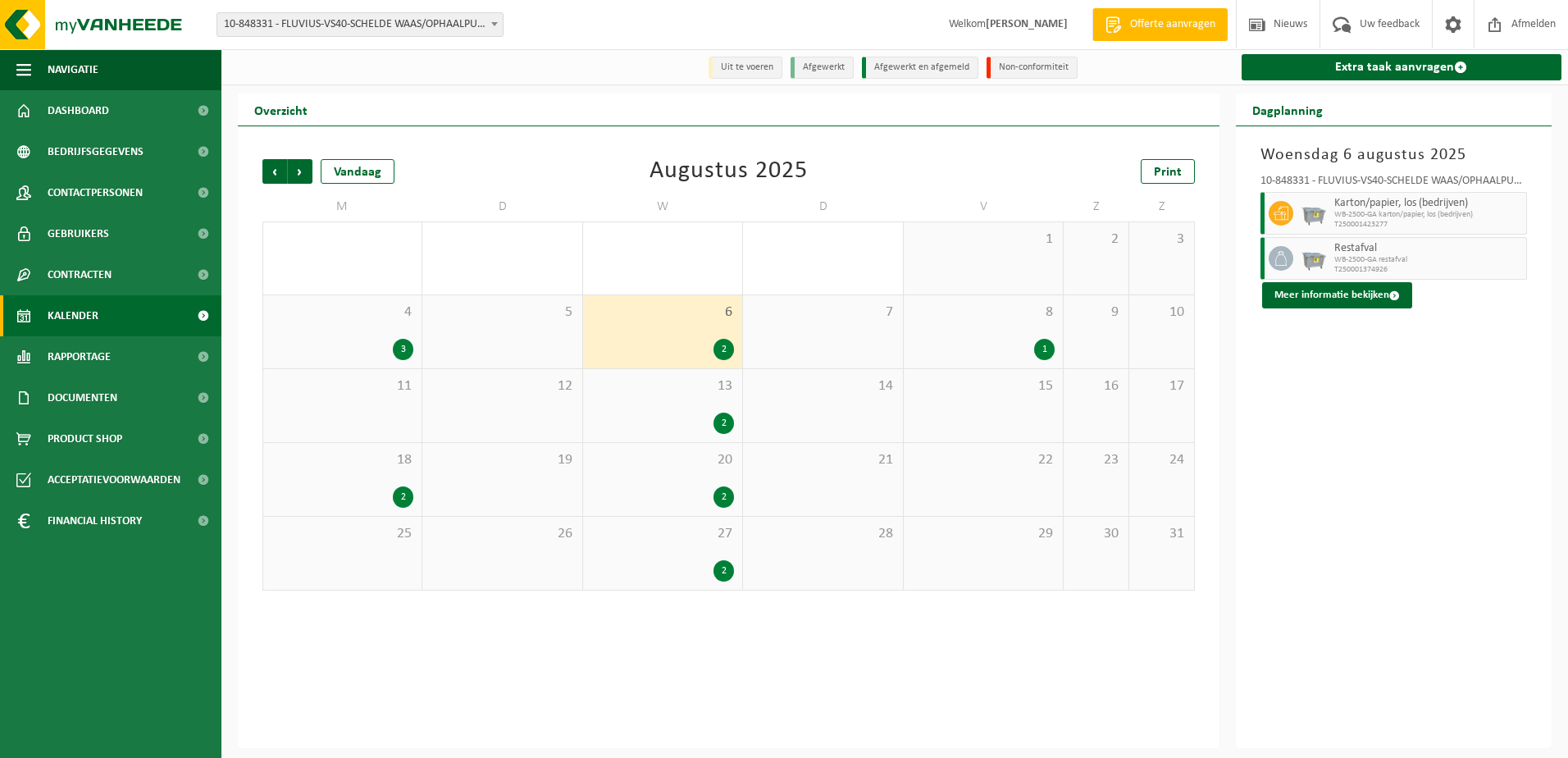
click at [955, 338] on div "8 1" at bounding box center [983, 331] width 159 height 73
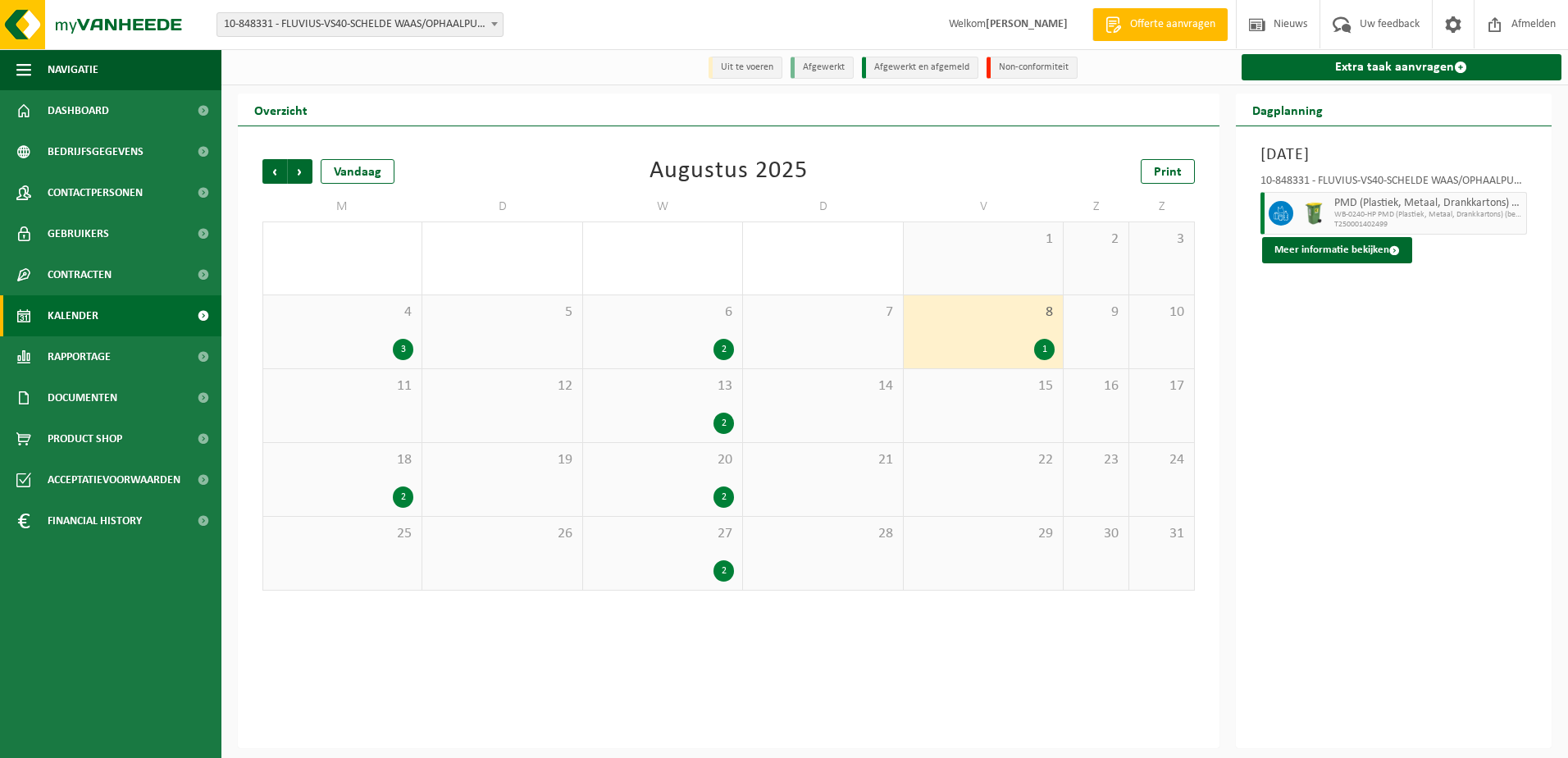
click at [683, 410] on div "13 2" at bounding box center [663, 406] width 159 height 73
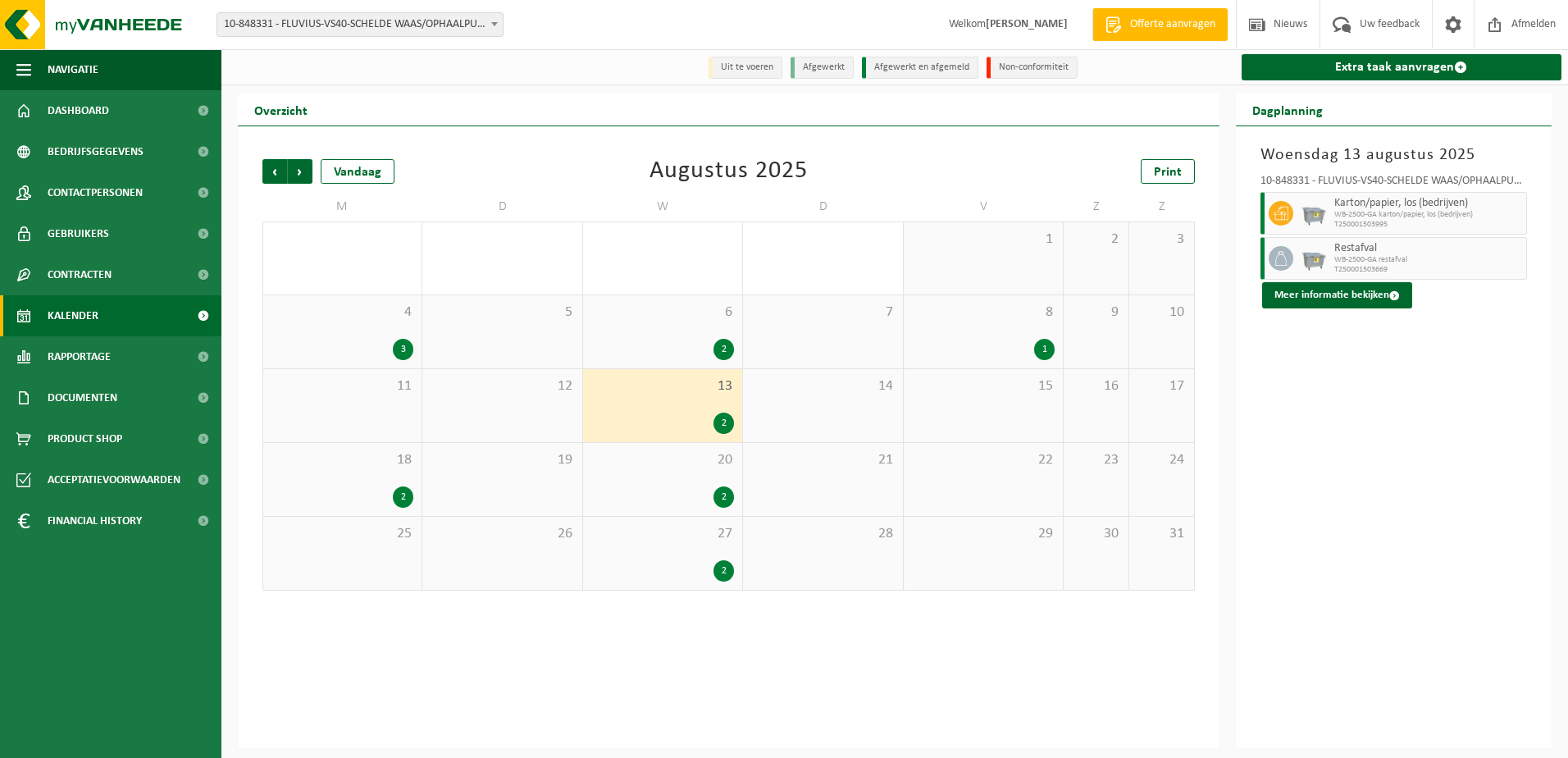
click at [688, 485] on div "20 2" at bounding box center [663, 479] width 159 height 73
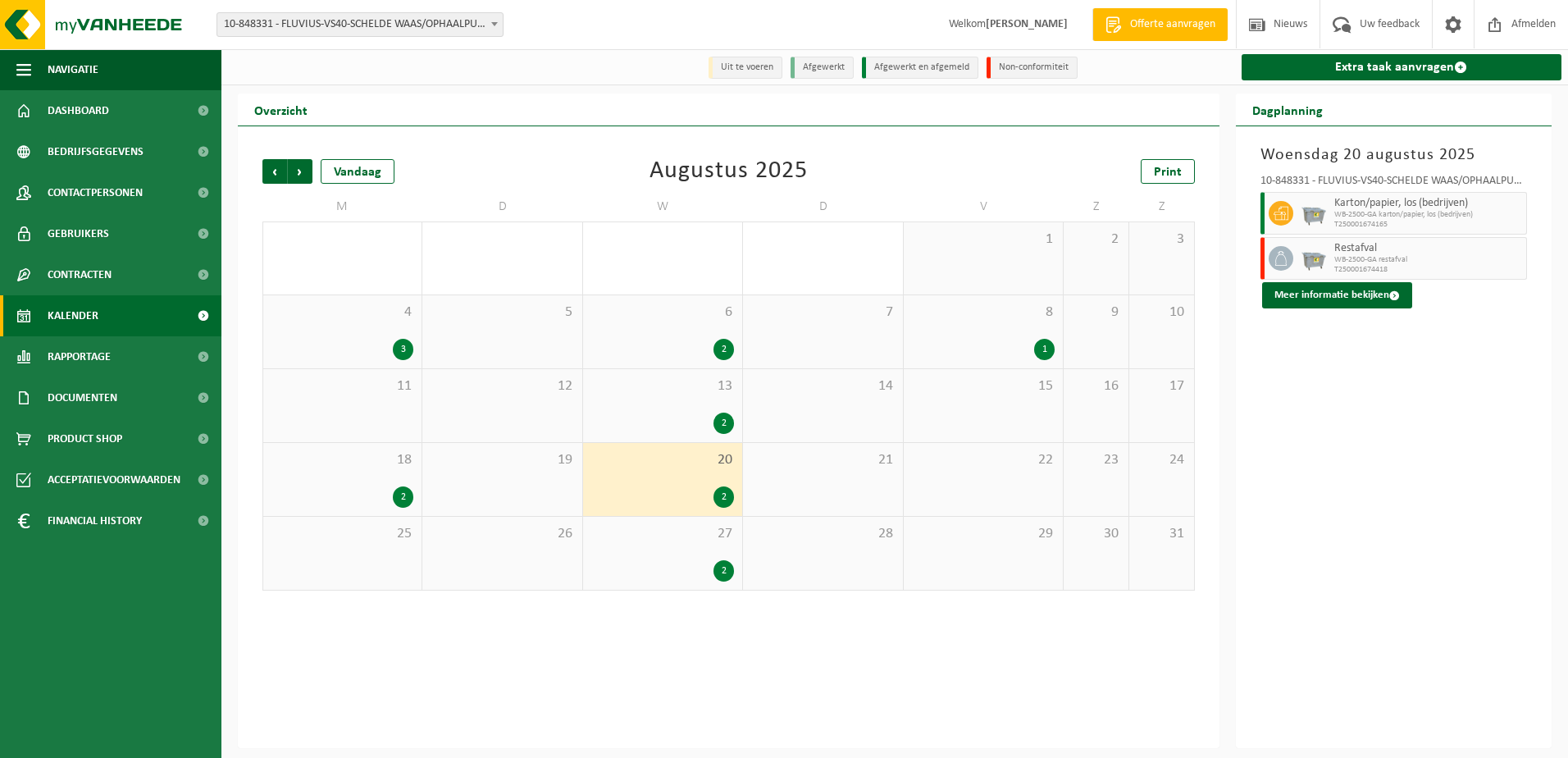
click at [686, 551] on div "27 2" at bounding box center [663, 554] width 159 height 73
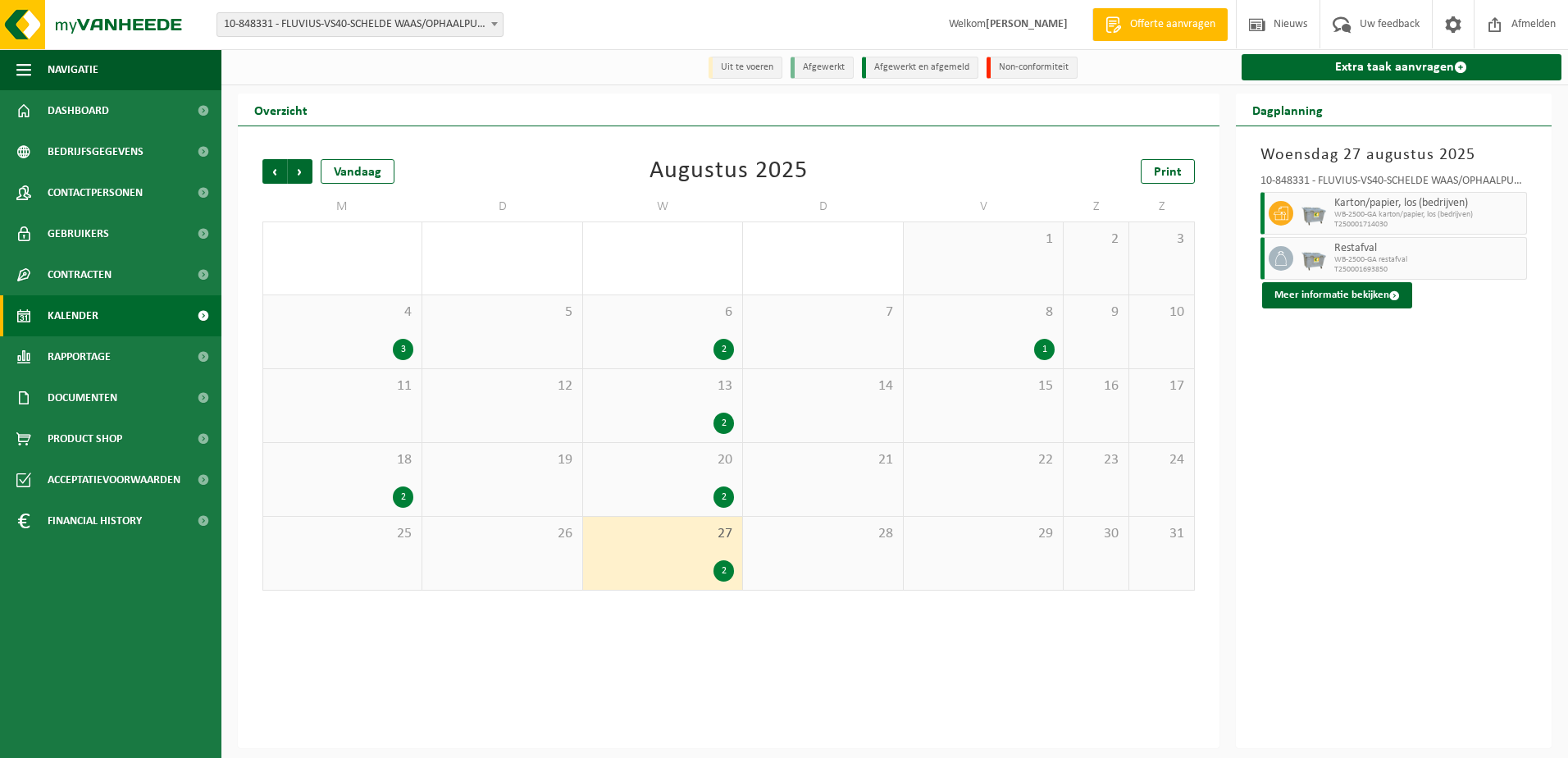
click at [377, 476] on div "18 2" at bounding box center [341, 479] width 158 height 73
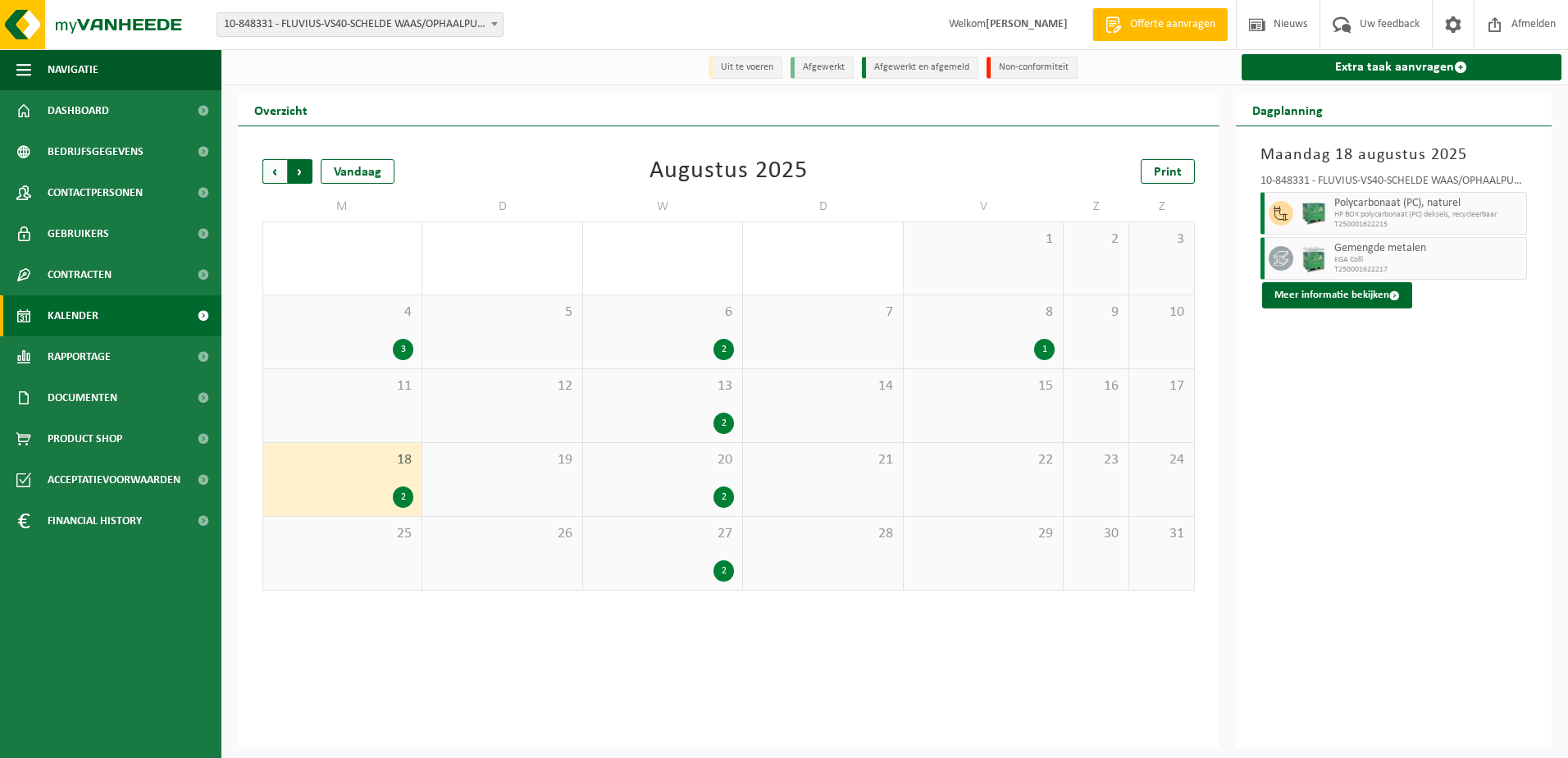
click at [275, 174] on span "Vorige" at bounding box center [274, 171] width 25 height 25
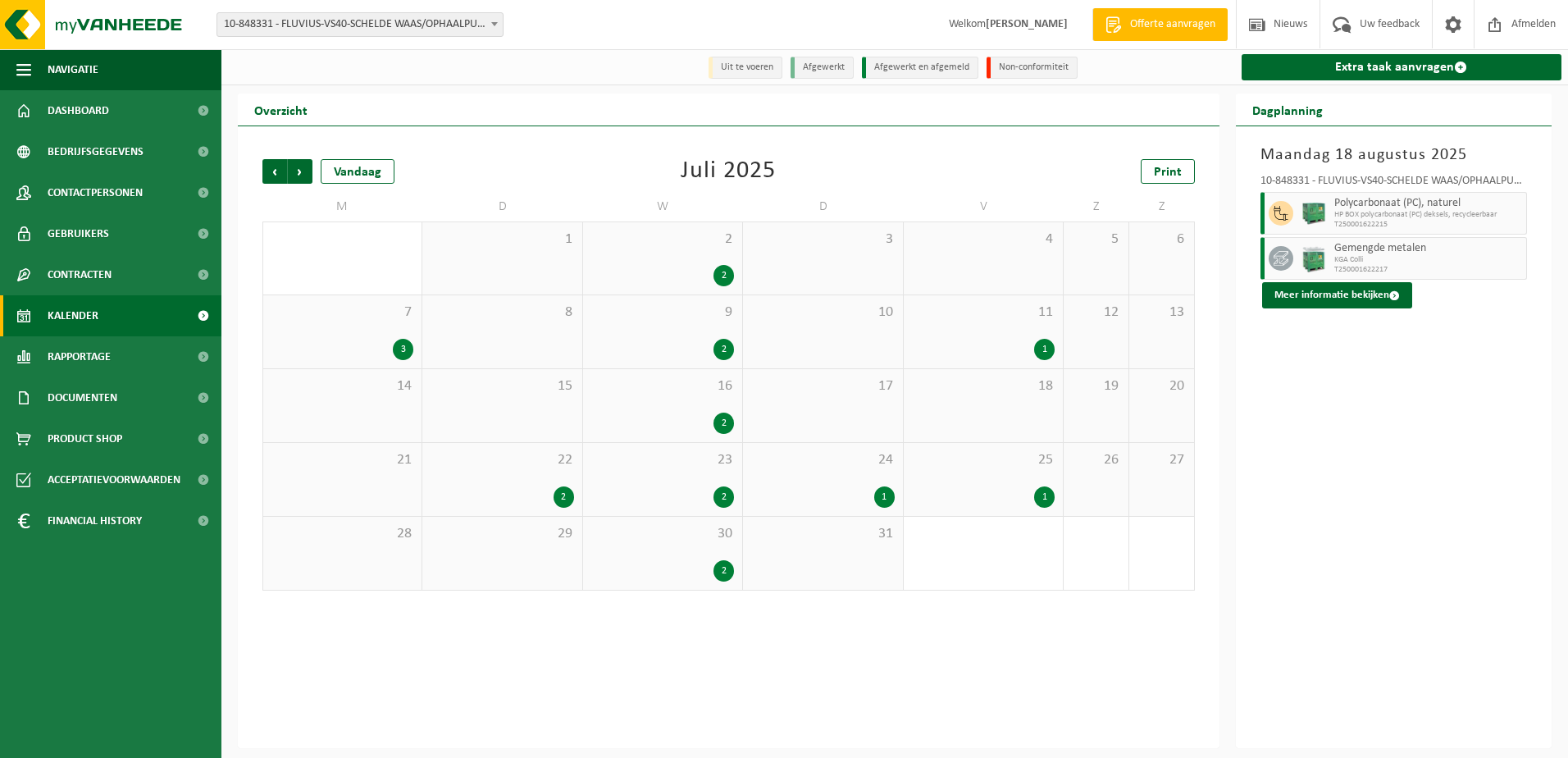
click at [275, 174] on span "Vorige" at bounding box center [274, 171] width 25 height 25
click at [713, 350] on div "2" at bounding box center [663, 348] width 143 height 21
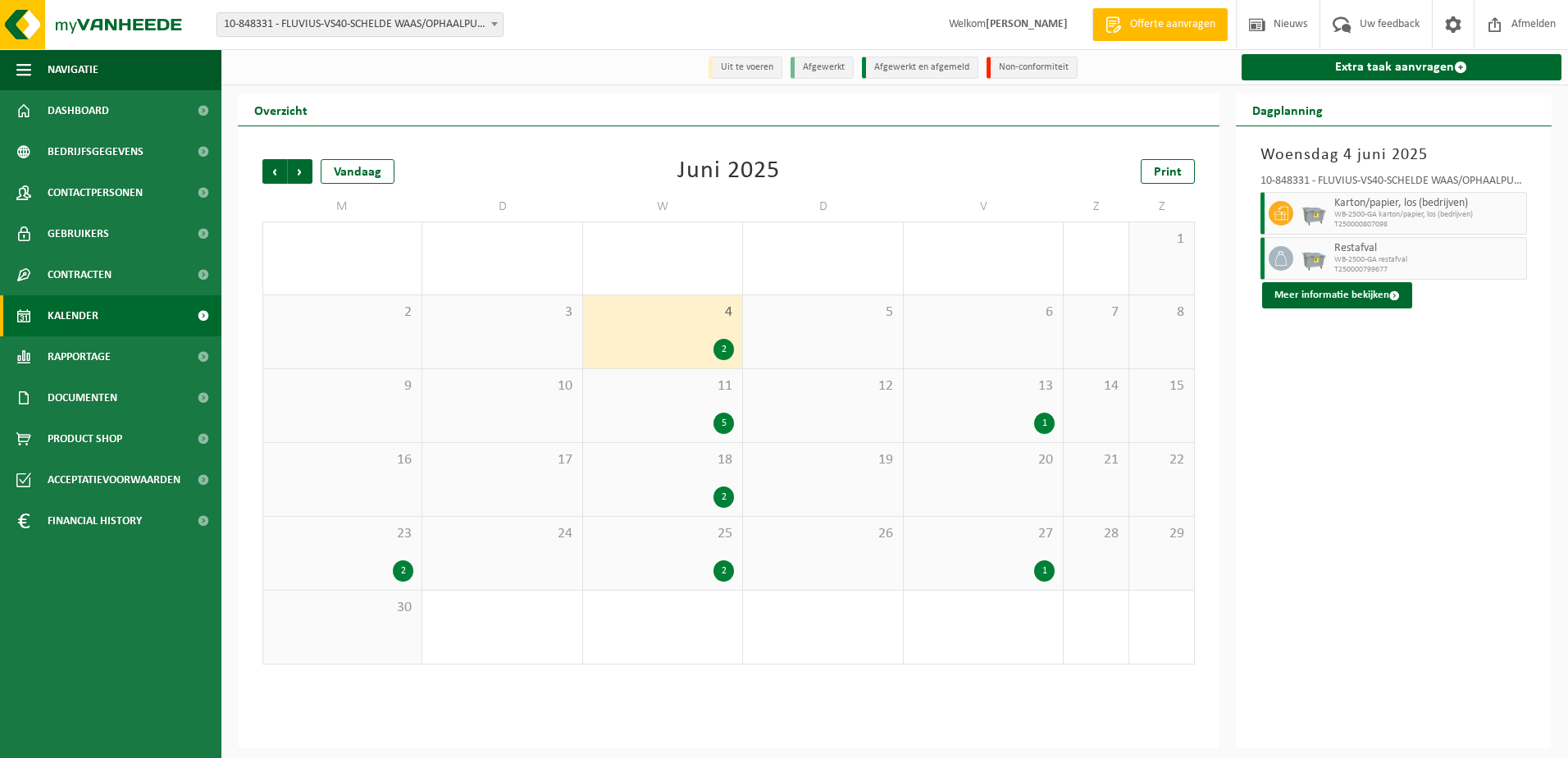
click at [713, 392] on span "11" at bounding box center [663, 386] width 143 height 18
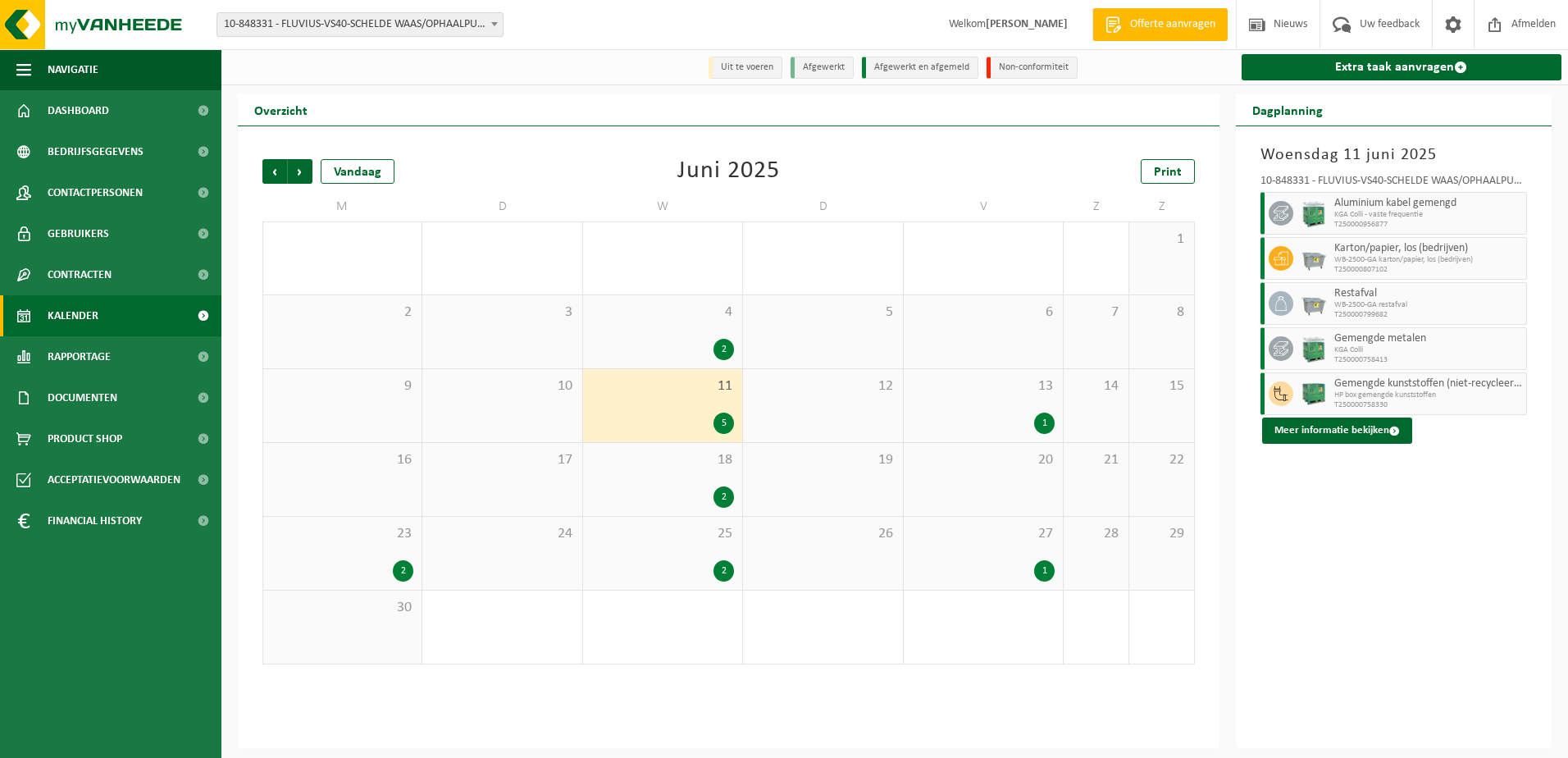
click at [995, 402] on div "13 1" at bounding box center [983, 406] width 159 height 73
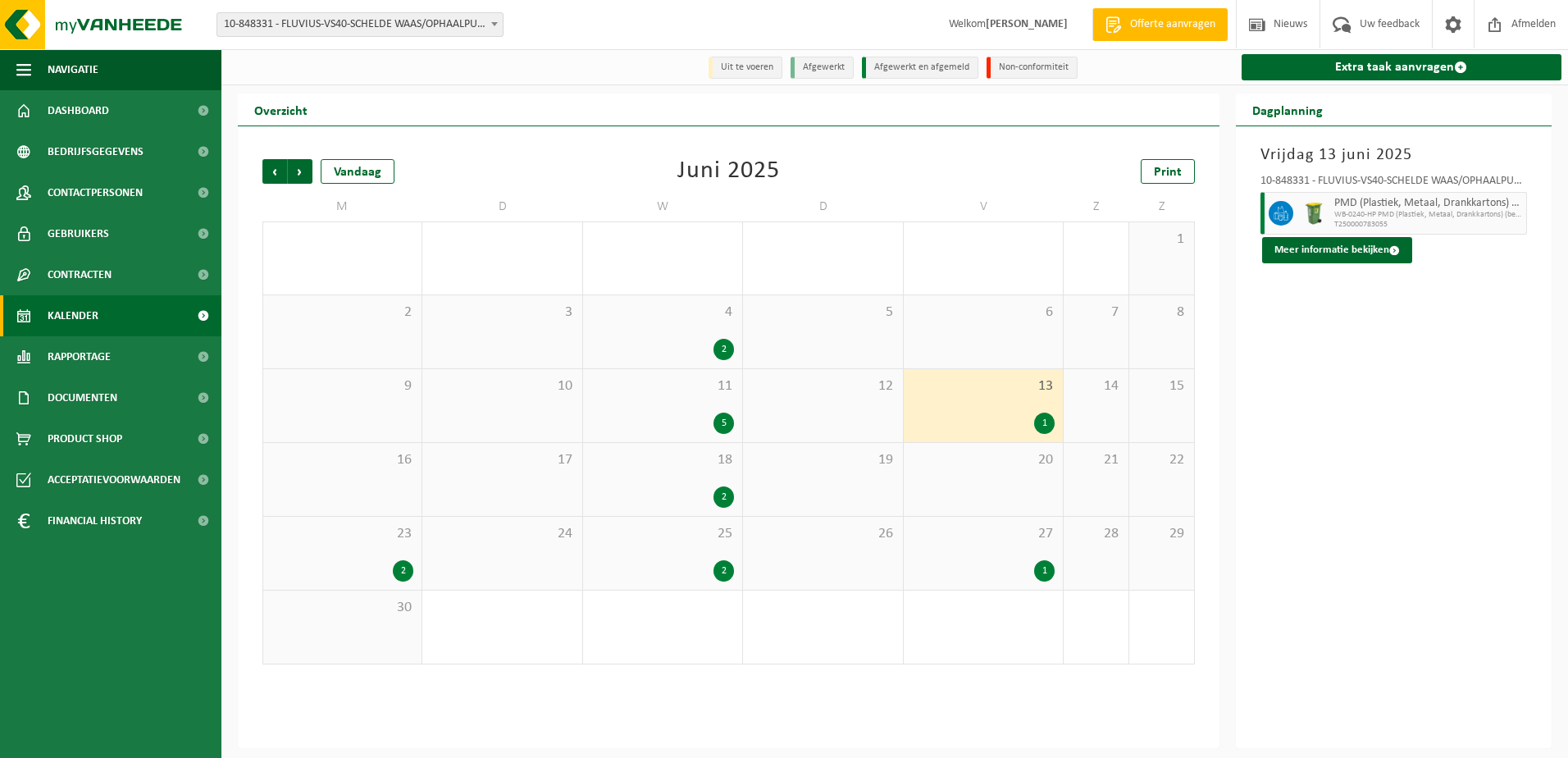
click at [696, 487] on div "2" at bounding box center [663, 496] width 143 height 21
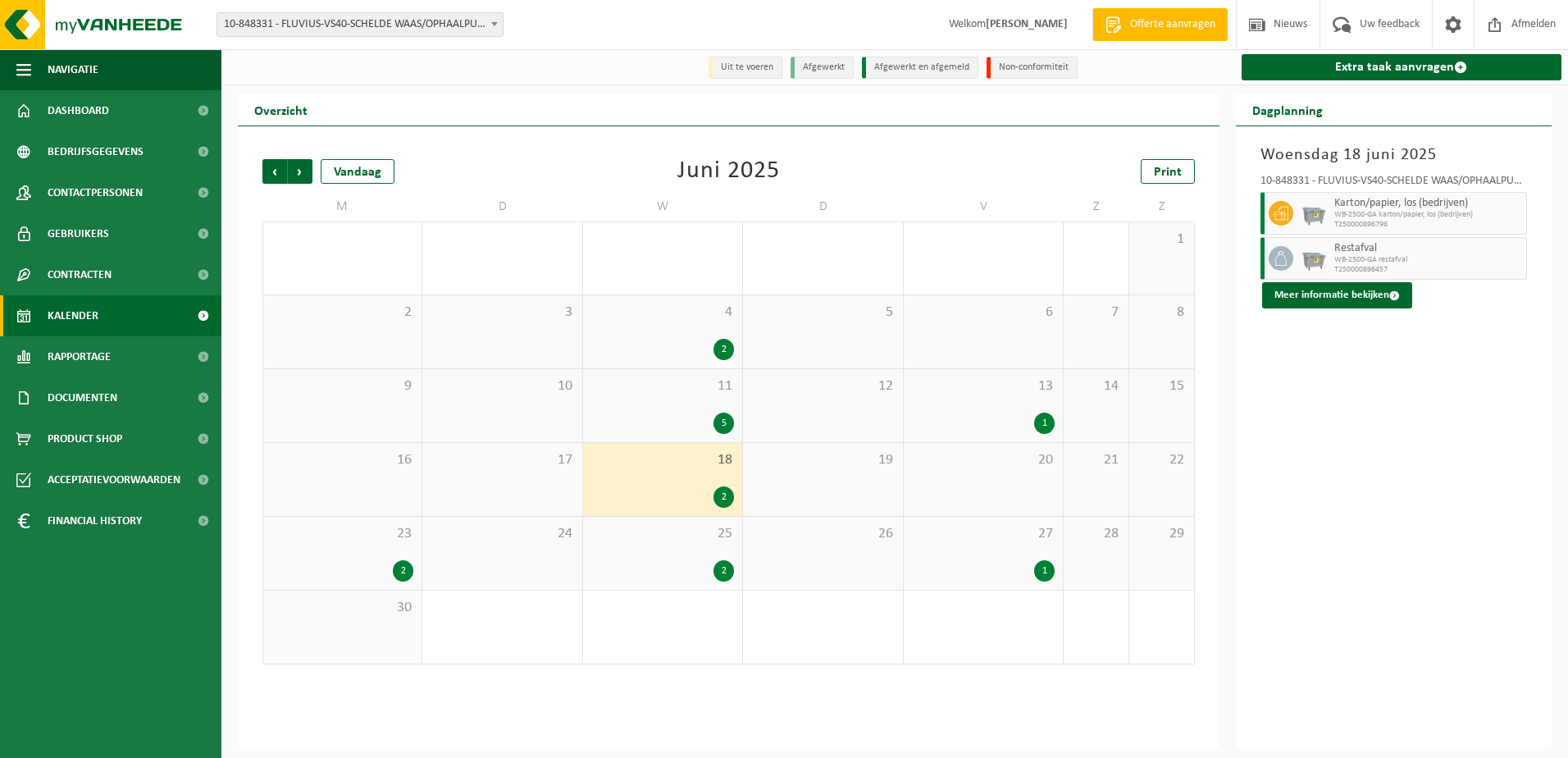
click at [371, 572] on div "2" at bounding box center [342, 569] width 142 height 21
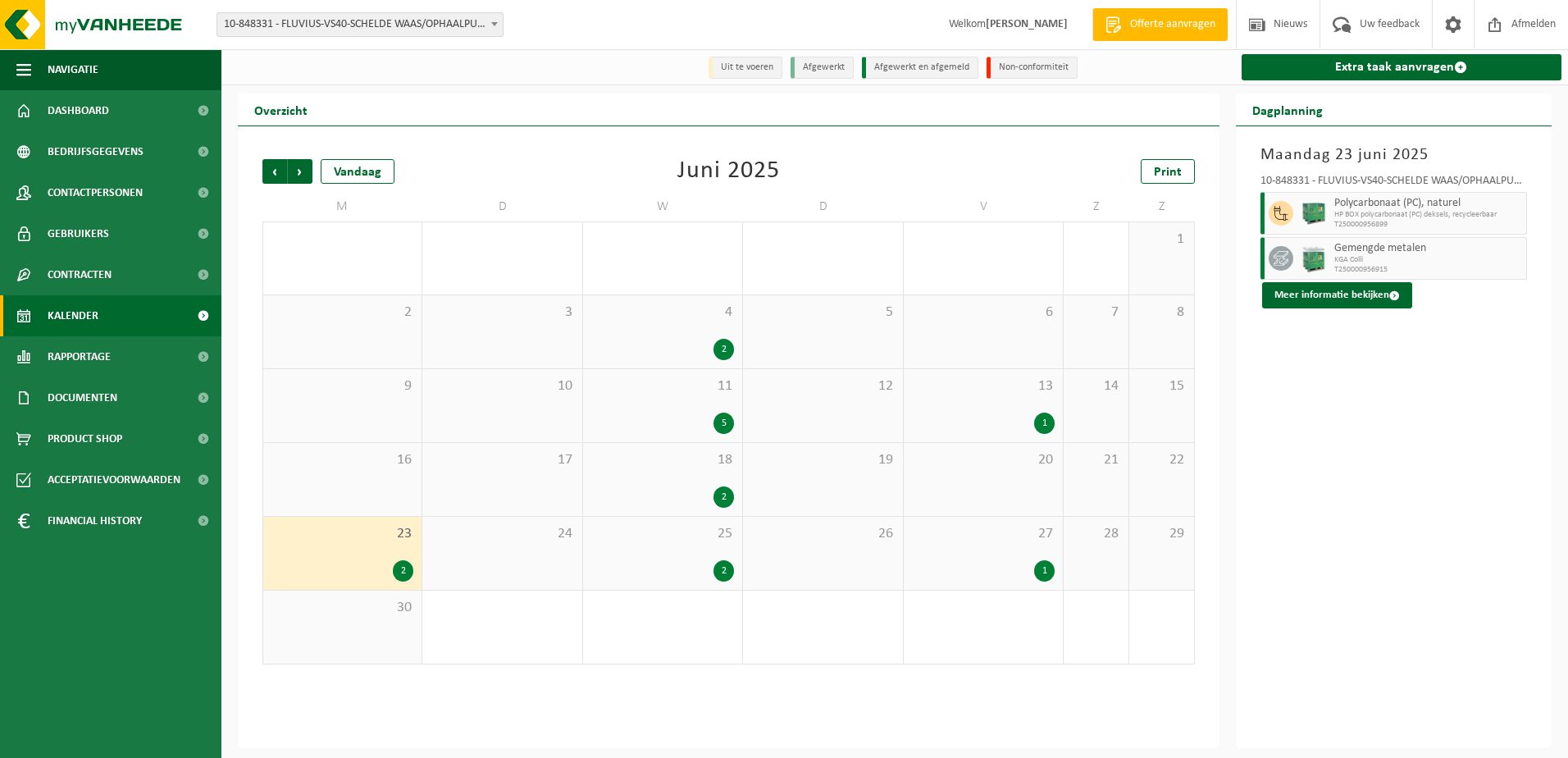
click at [719, 560] on div "25 2" at bounding box center [663, 554] width 159 height 73
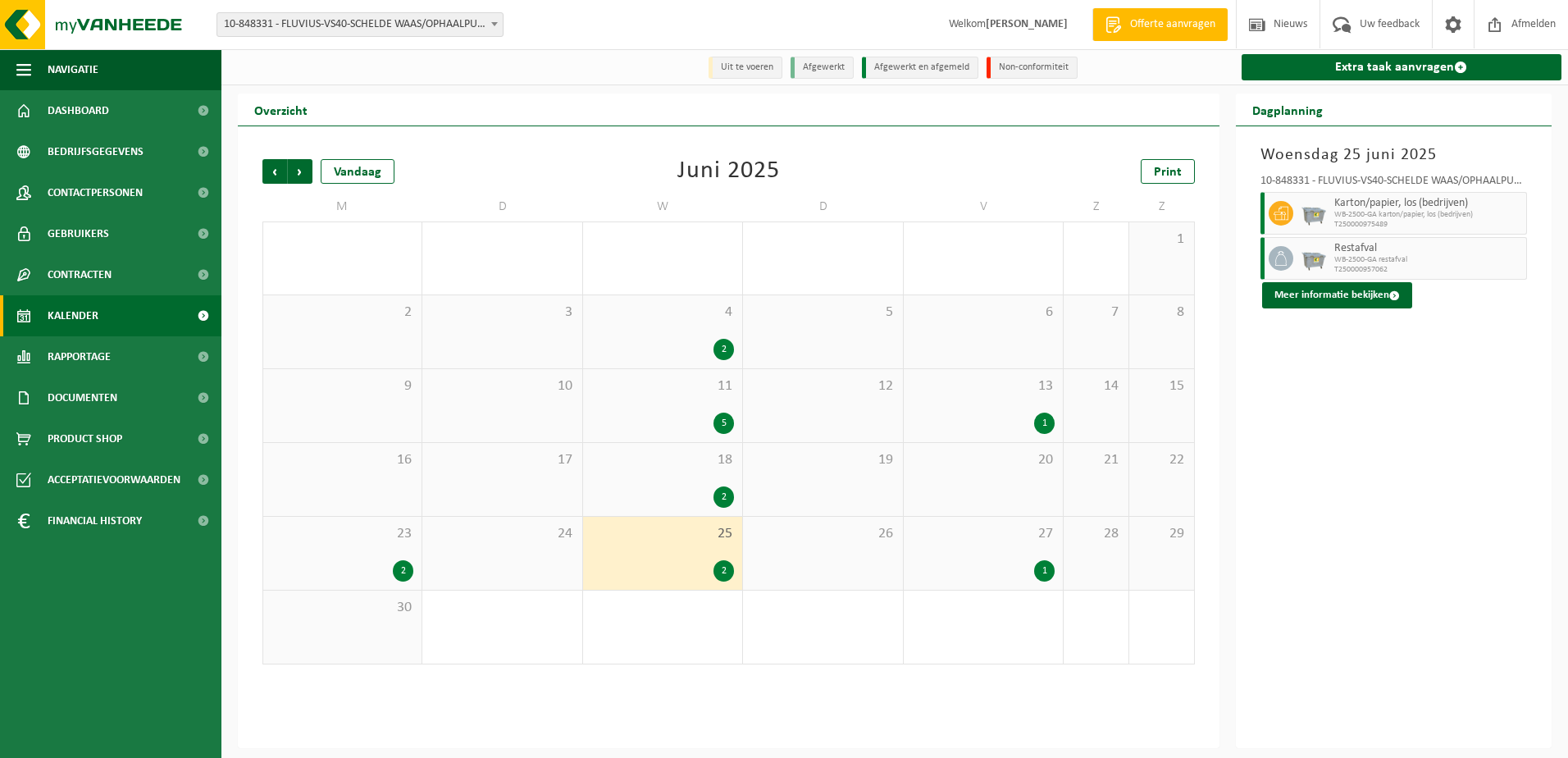
click at [1015, 557] on div "27 1" at bounding box center [983, 554] width 159 height 73
